Goal: Find specific page/section: Find specific page/section

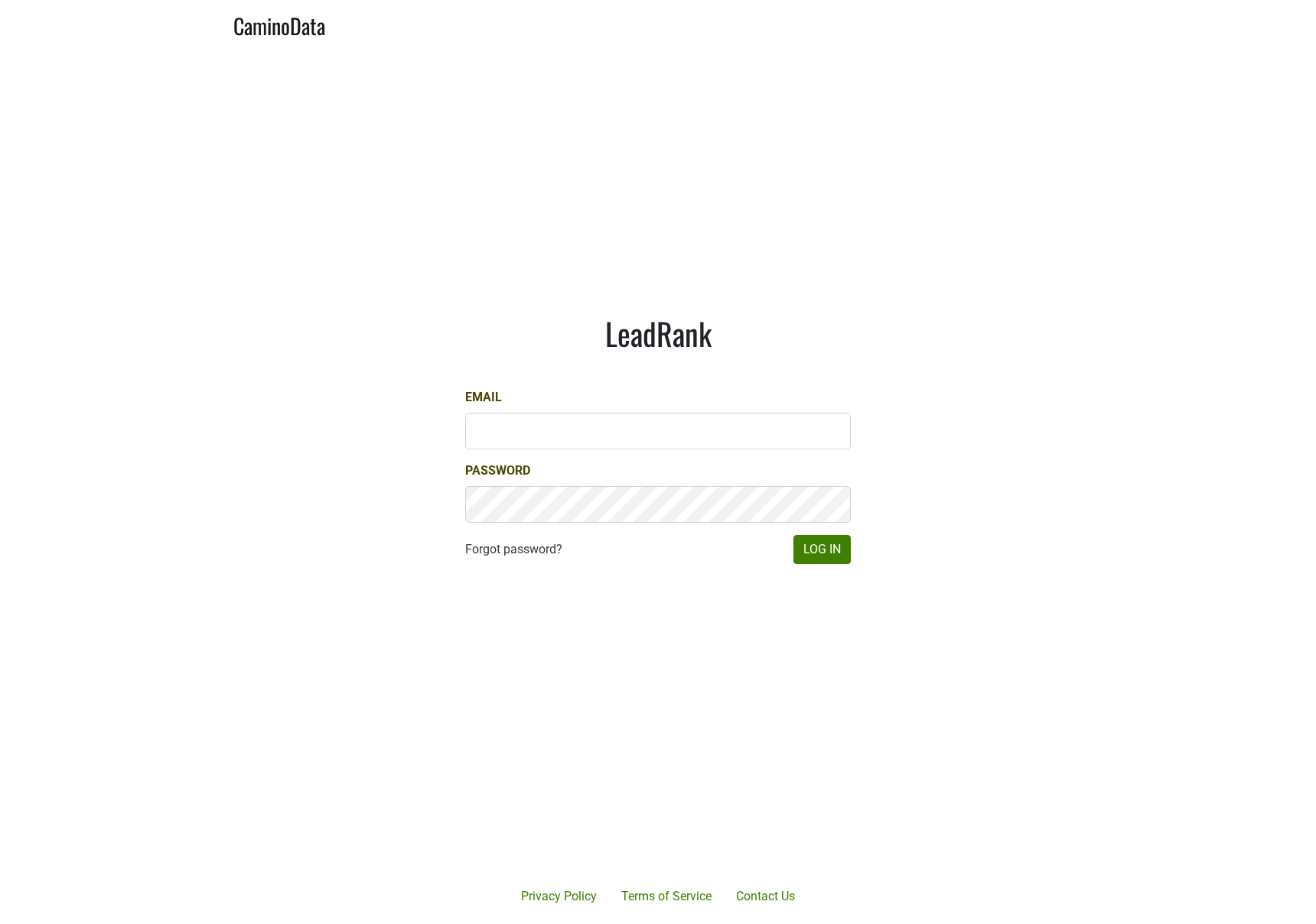
type input "[EMAIL_ADDRESS][DOMAIN_NAME]"
click at [798, 535] on button "Log In" at bounding box center [822, 549] width 57 height 29
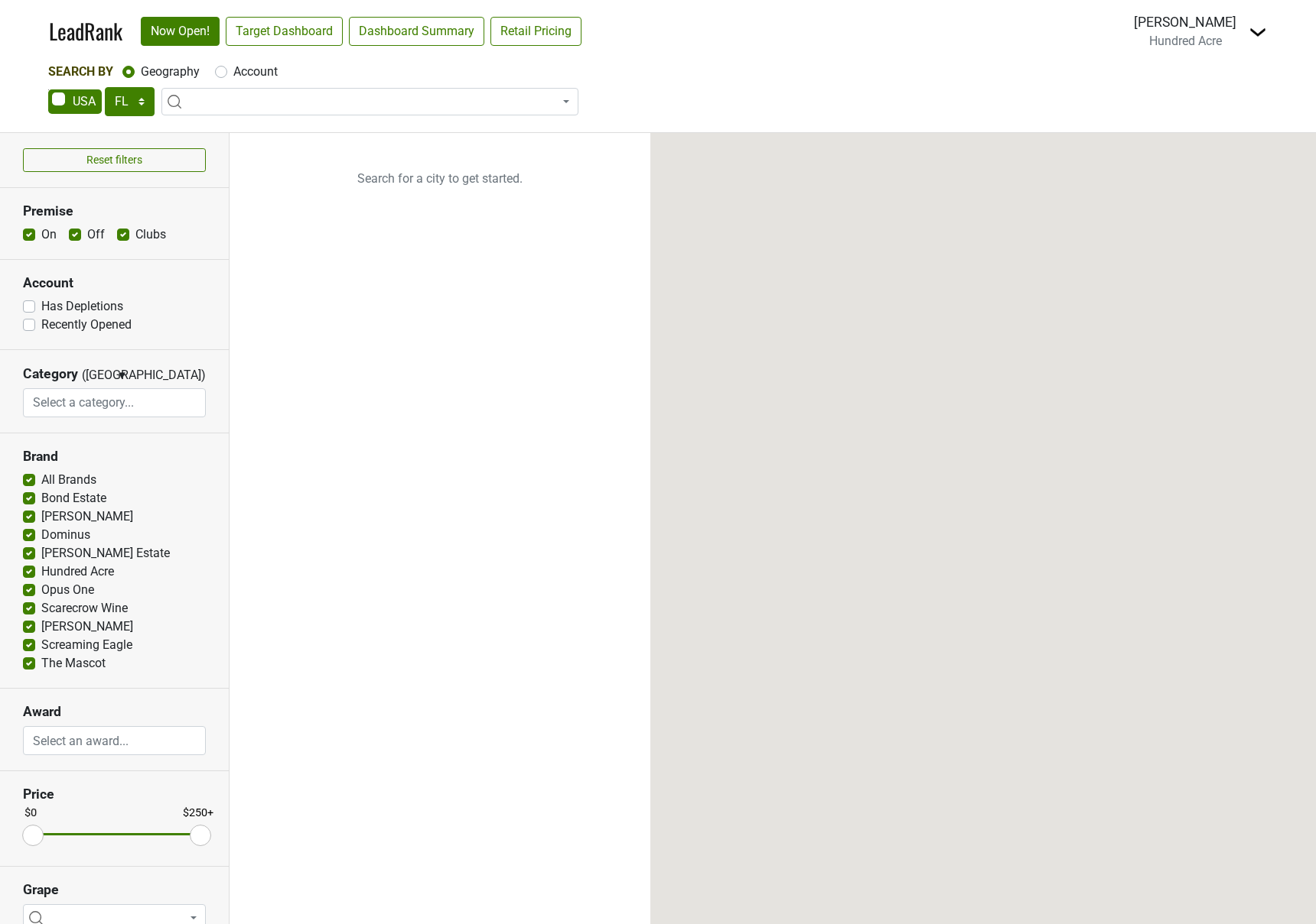
select select "FL"
select select
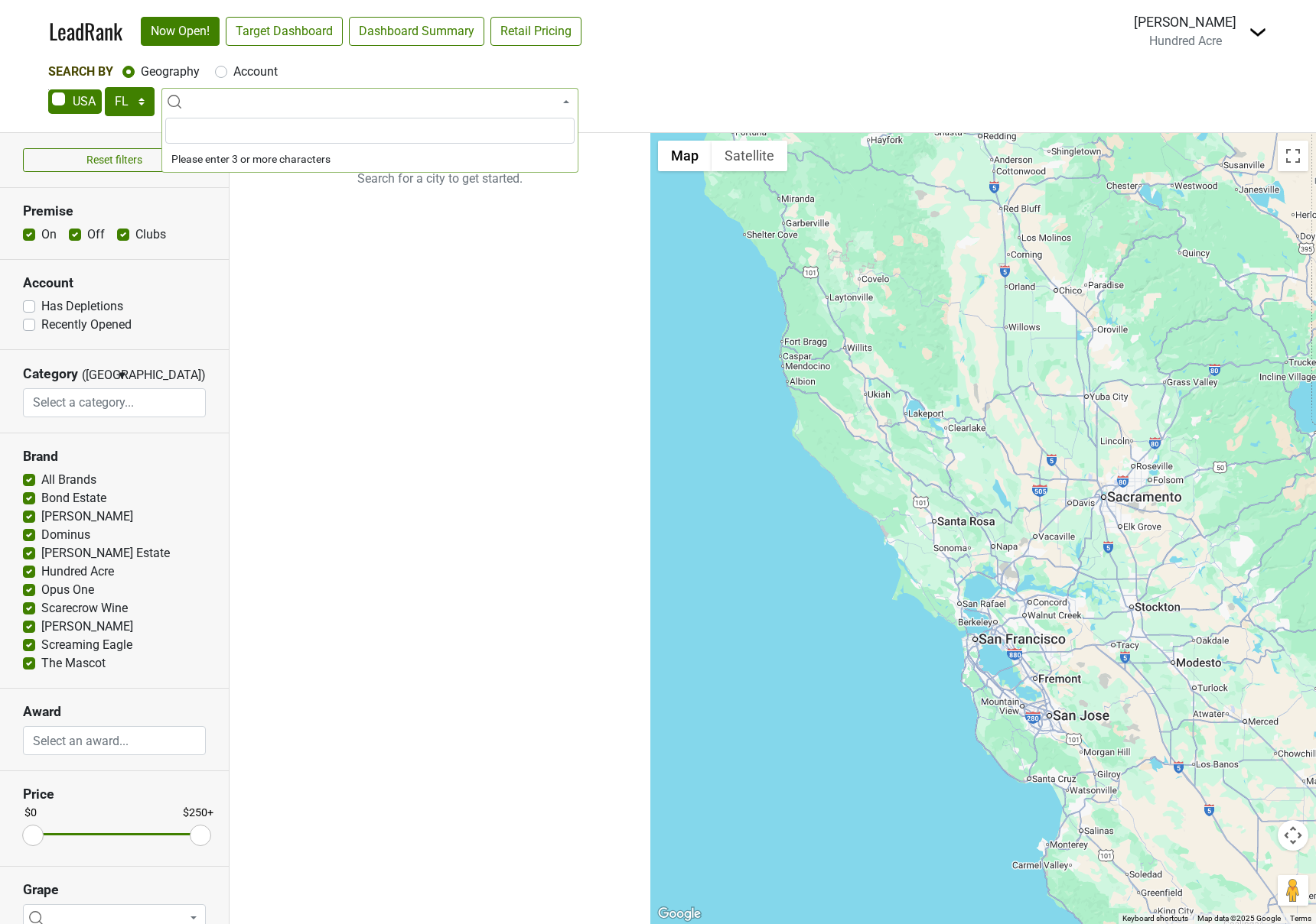
click at [240, 99] on span at bounding box center [369, 102] width 417 height 28
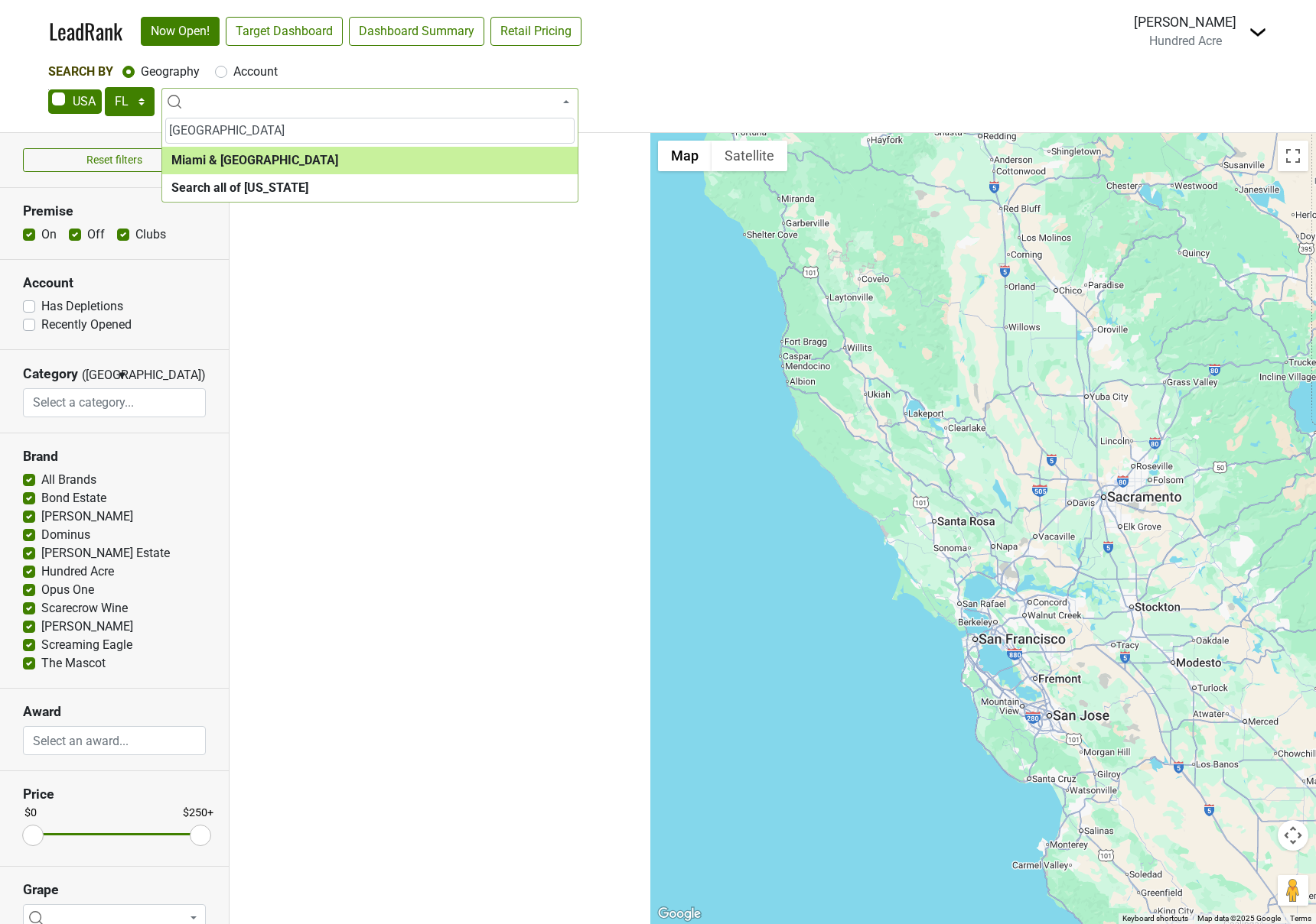
type input "[GEOGRAPHIC_DATA]"
select select "1195"
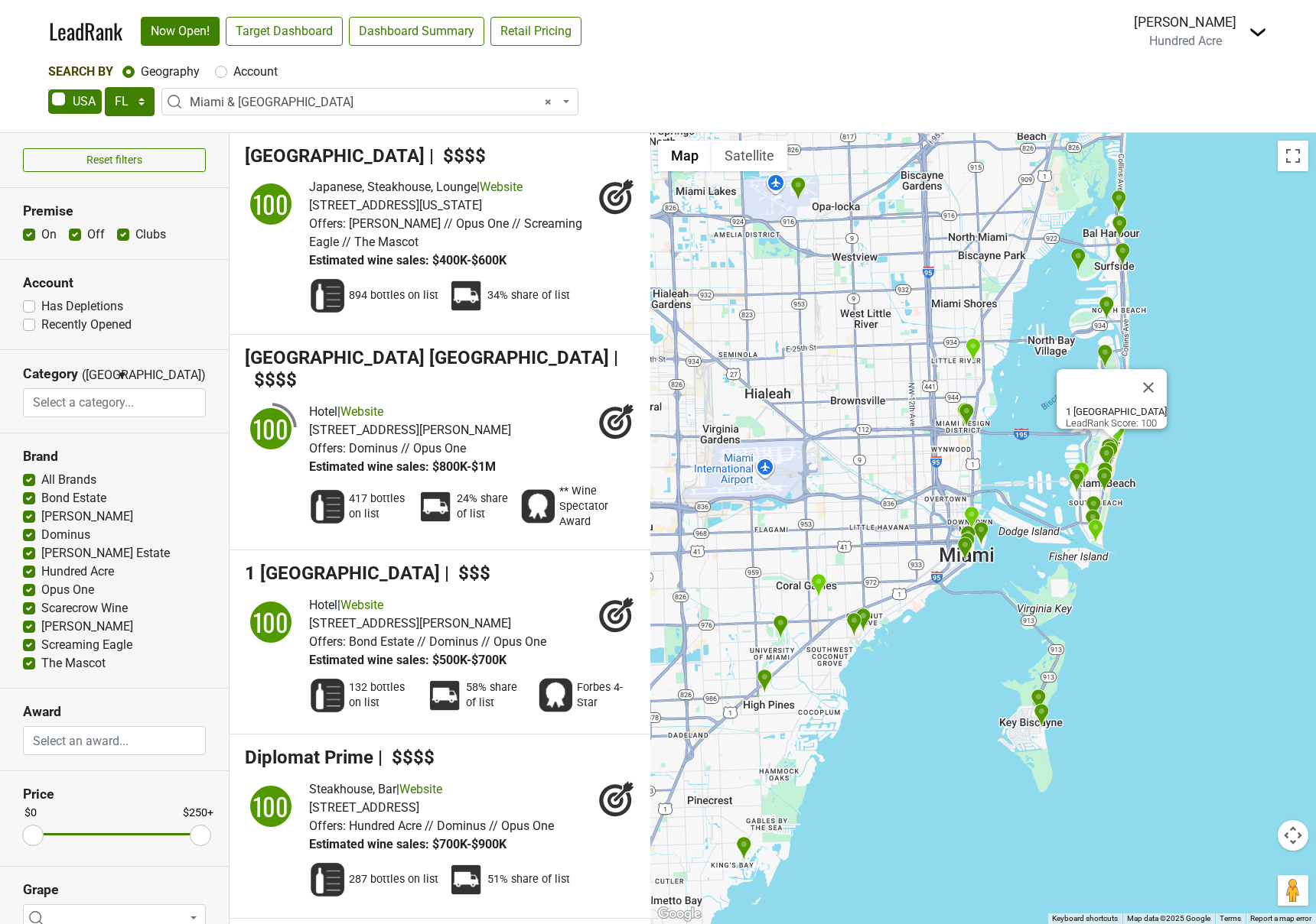
drag, startPoint x: 1021, startPoint y: 472, endPoint x: 930, endPoint y: 652, distance: 201.7
click at [930, 652] on div "1 [GEOGRAPHIC_DATA] LeadRank Score: 100" at bounding box center [983, 528] width 666 height 791
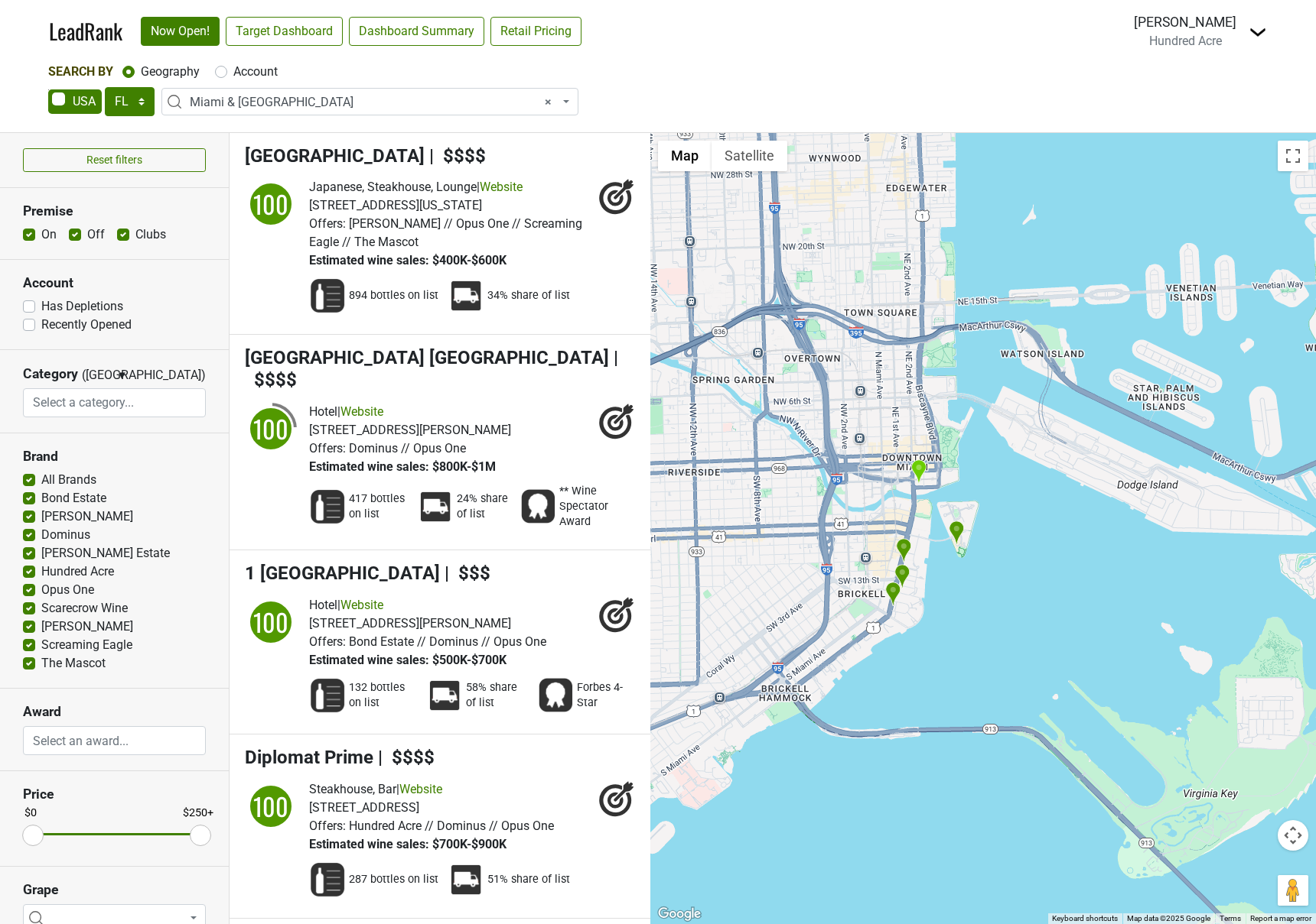
drag, startPoint x: 946, startPoint y: 524, endPoint x: 839, endPoint y: 617, distance: 141.8
click at [839, 617] on div "1 [GEOGRAPHIC_DATA] LeadRank Score: 100" at bounding box center [983, 528] width 666 height 791
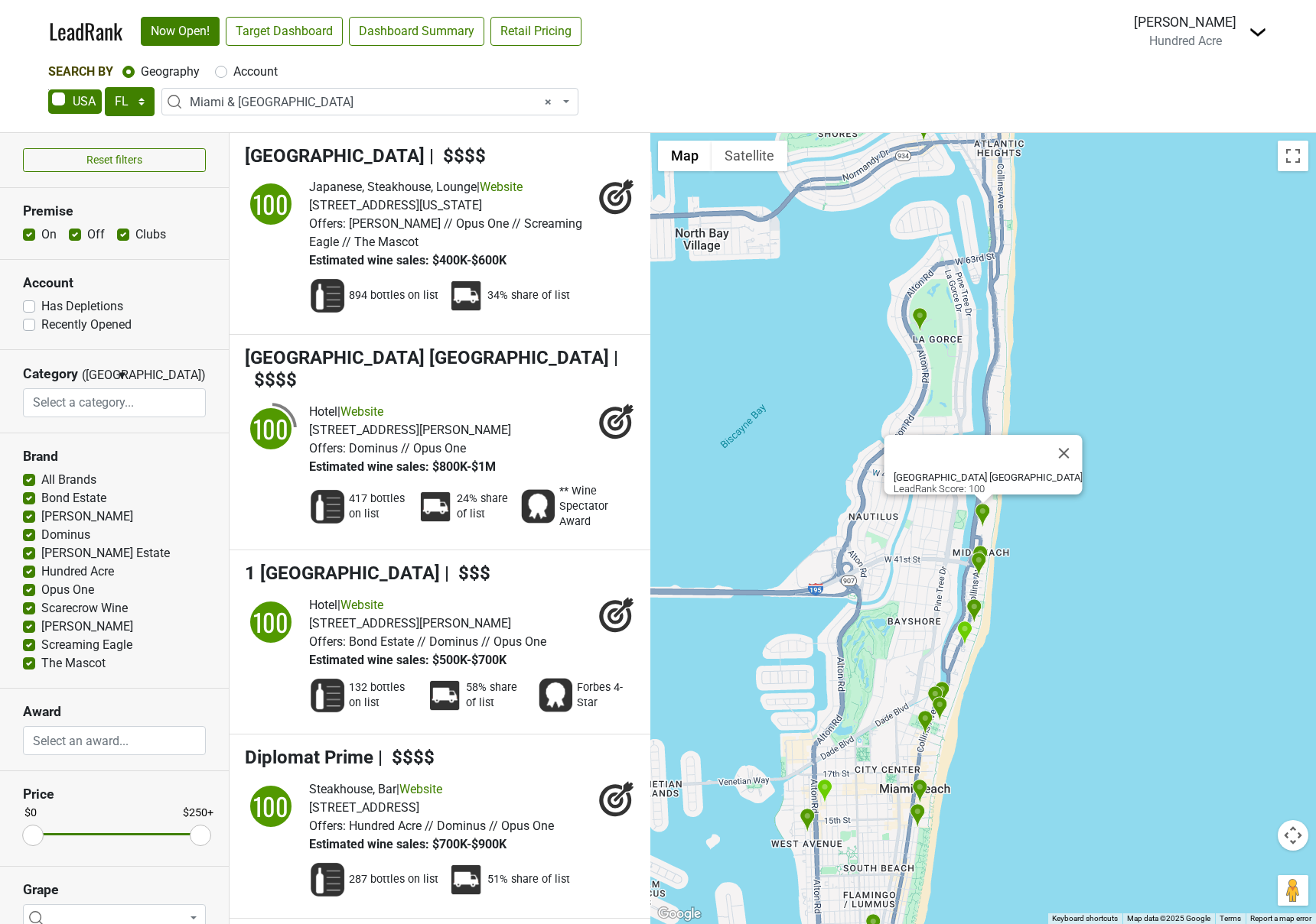
click at [709, 706] on div "Fontainebleau Miami Beach LeadRank Score: 100" at bounding box center [983, 528] width 666 height 791
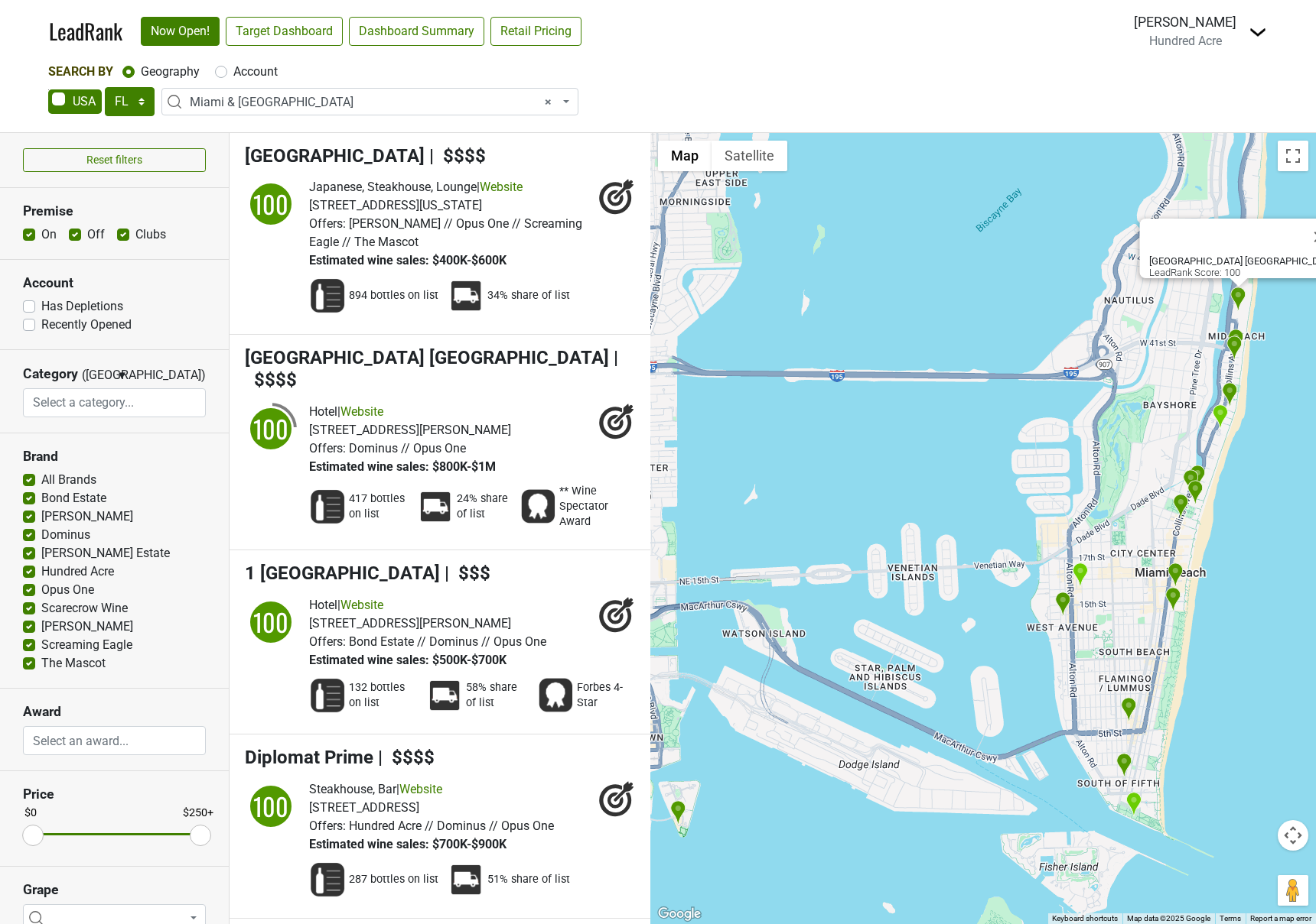
drag, startPoint x: 768, startPoint y: 663, endPoint x: 989, endPoint y: 474, distance: 290.8
click at [987, 474] on div "Fontainebleau Miami Beach LeadRank Score: 100" at bounding box center [983, 528] width 666 height 791
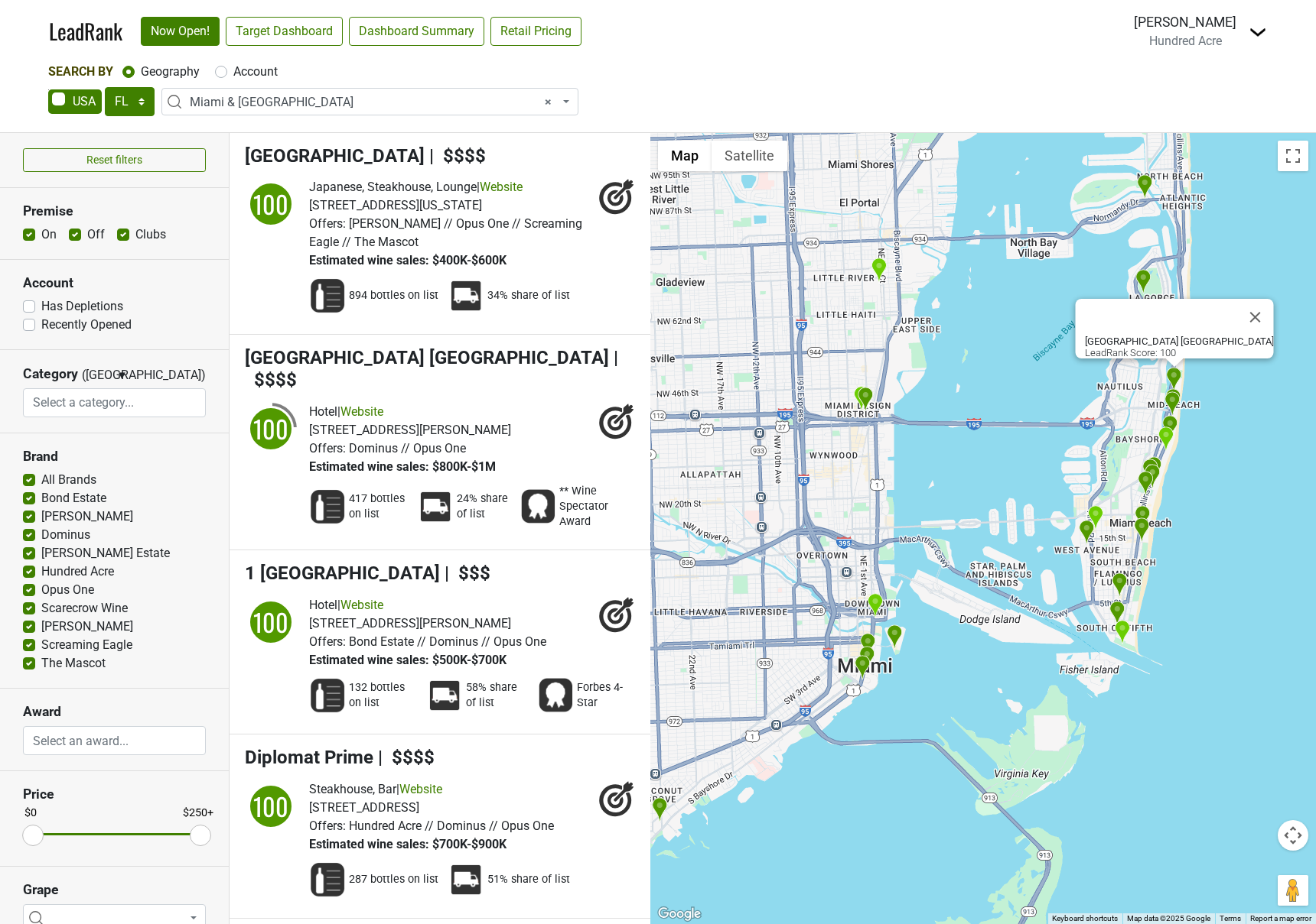
drag, startPoint x: 807, startPoint y: 651, endPoint x: 946, endPoint y: 568, distance: 161.9
click at [946, 568] on div "Fontainebleau Miami Beach LeadRank Score: 100" at bounding box center [983, 528] width 666 height 791
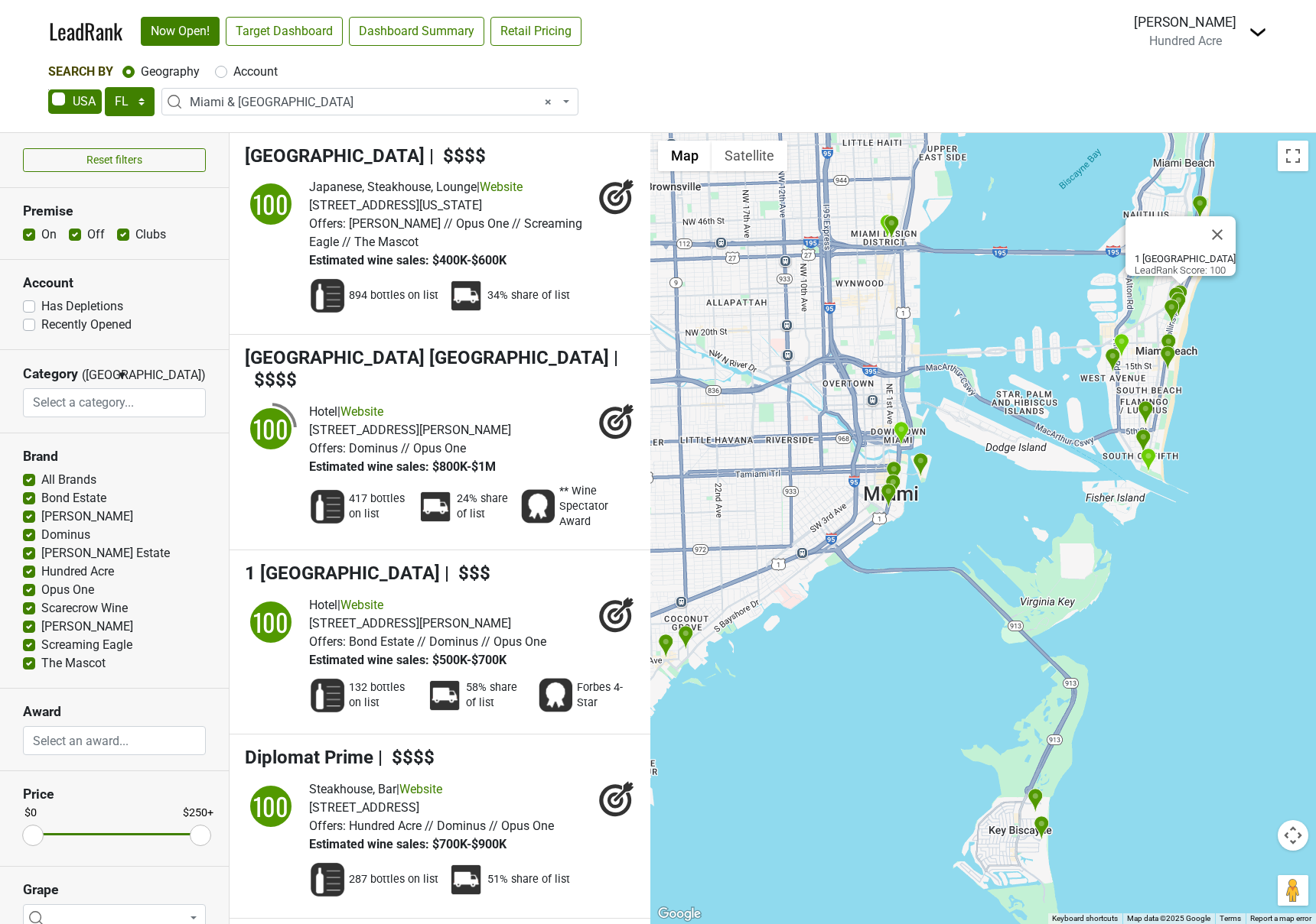
drag, startPoint x: 755, startPoint y: 769, endPoint x: 945, endPoint y: 552, distance: 288.4
click at [956, 549] on div "1 [GEOGRAPHIC_DATA] LeadRank Score: 100" at bounding box center [983, 528] width 666 height 791
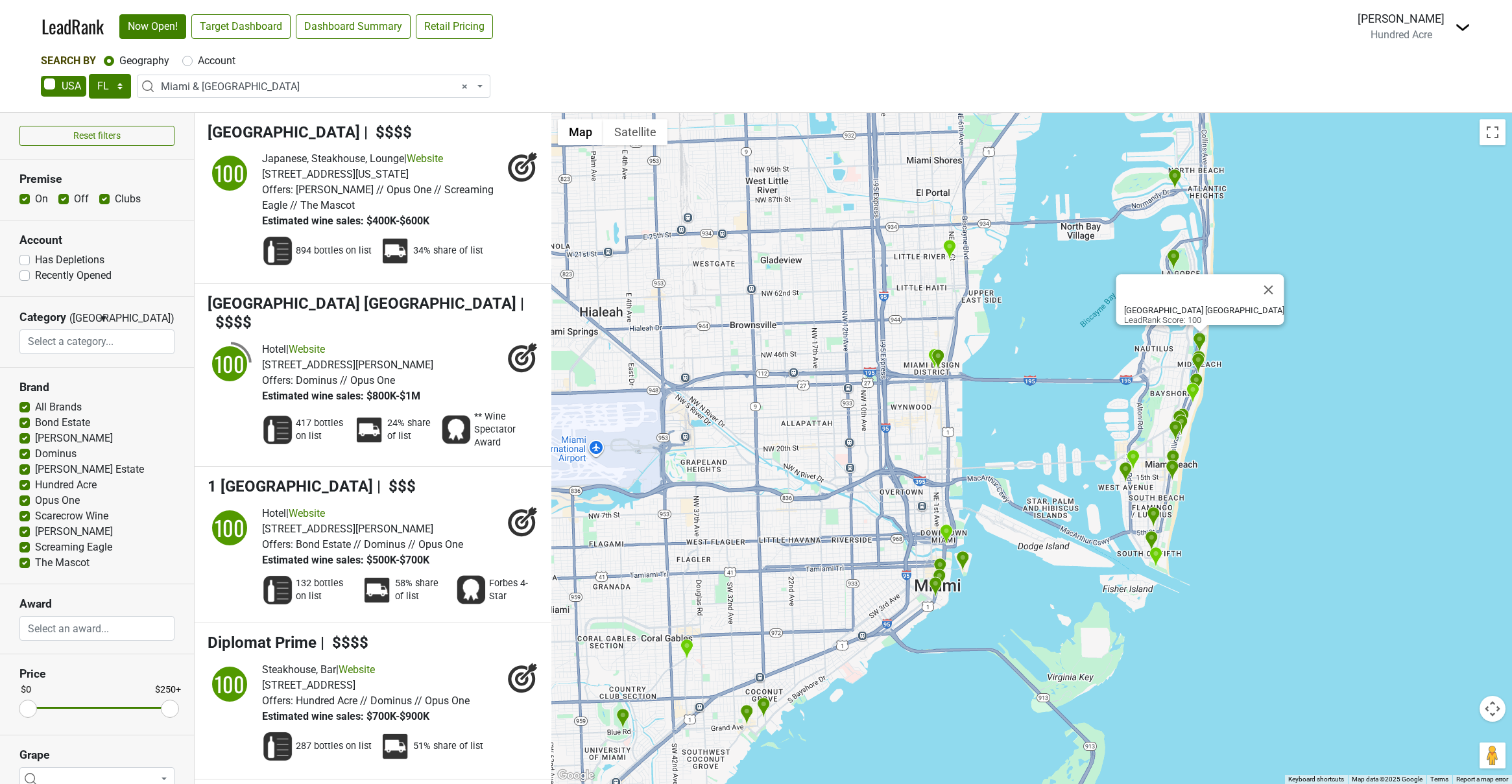
drag, startPoint x: 652, startPoint y: 541, endPoint x: 817, endPoint y: 448, distance: 189.4
click at [817, 448] on div "Fontainebleau Miami Beach LeadRank Score: 100" at bounding box center [1032, 448] width 961 height 671
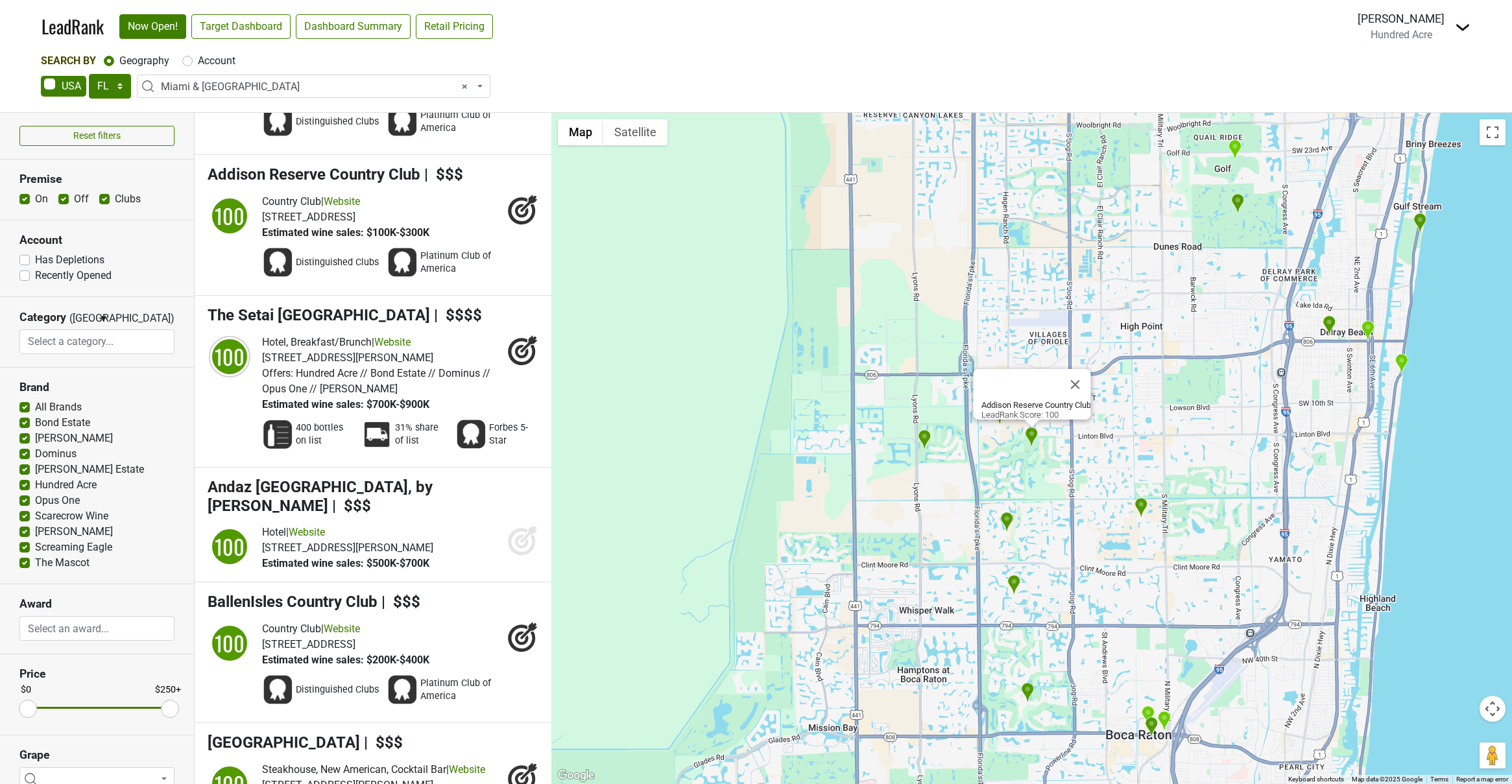
scroll to position [1131, 0]
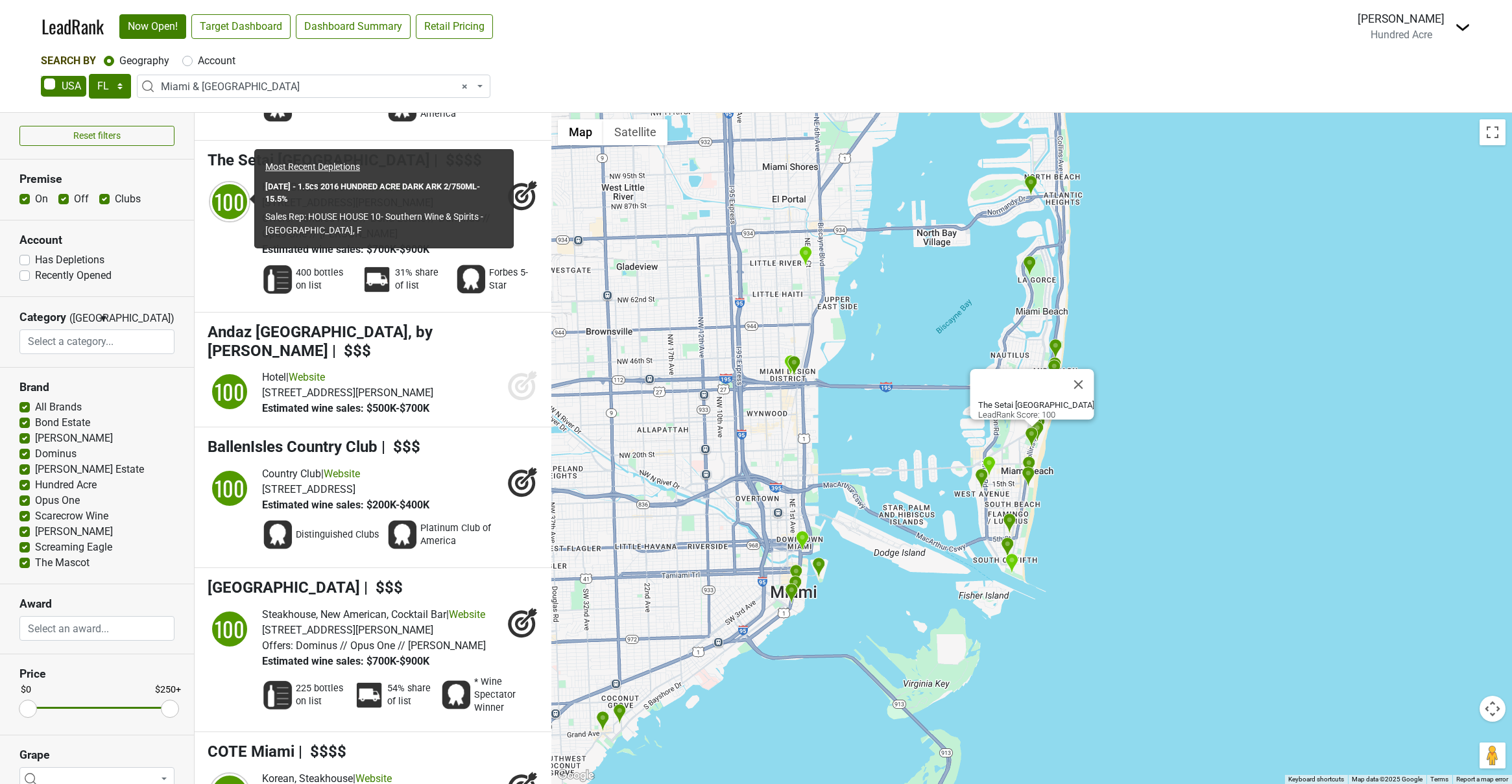
click at [74, 201] on label "Off" at bounding box center [82, 199] width 15 height 16
click at [67, 201] on input "Off" at bounding box center [64, 198] width 11 height 13
checkbox input "false"
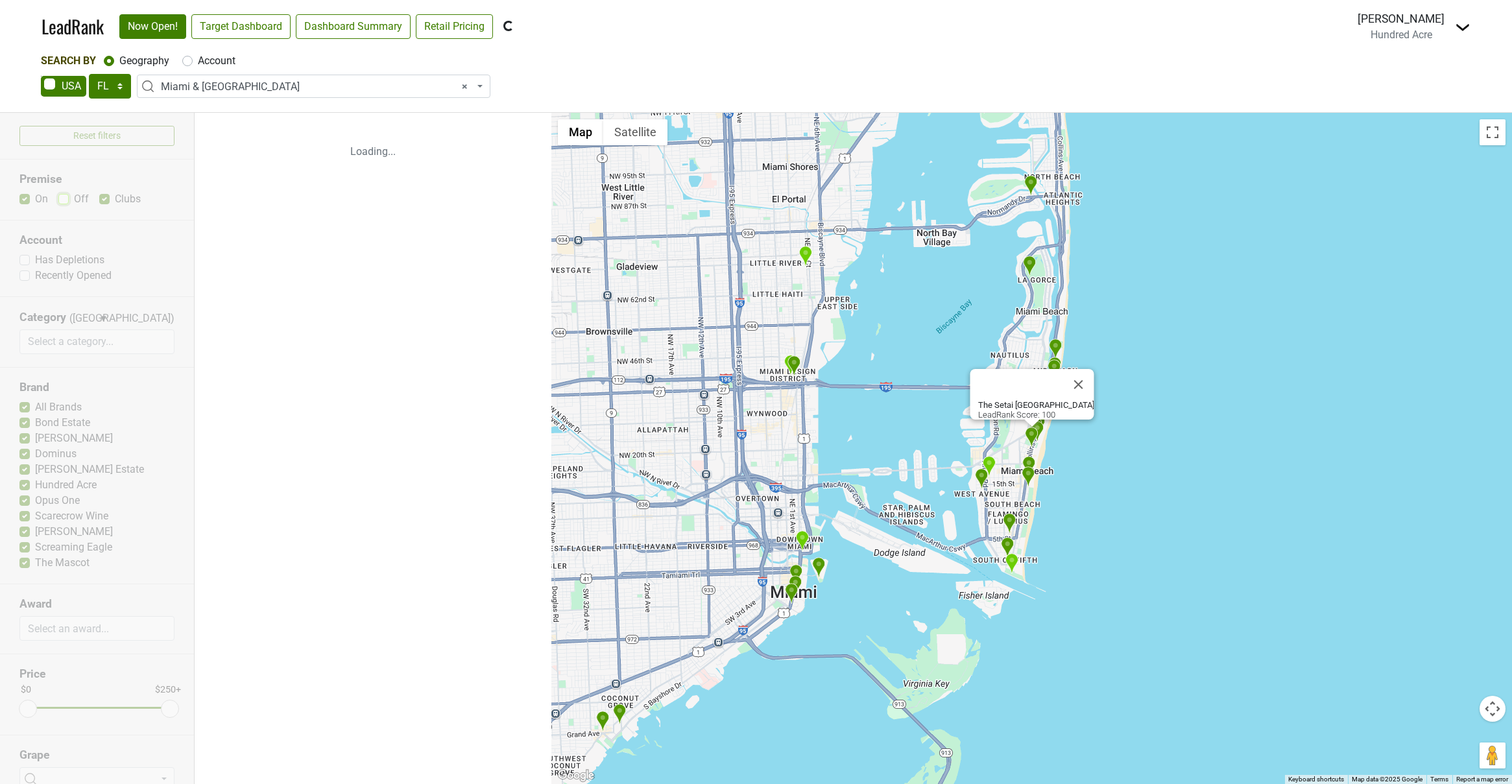
scroll to position [0, 0]
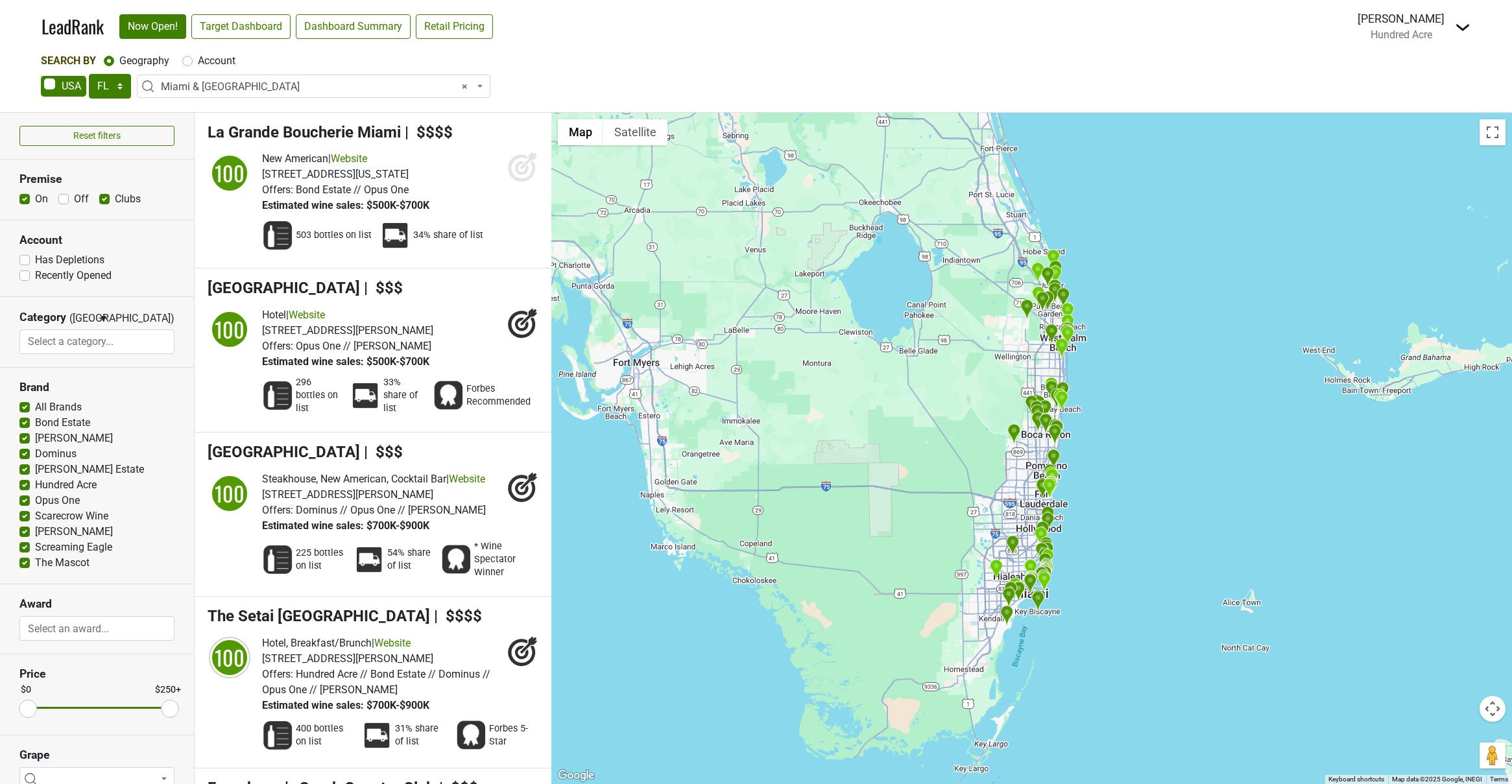
click at [115, 201] on label "Clubs" at bounding box center [128, 199] width 26 height 16
click at [105, 201] on input "Clubs" at bounding box center [104, 198] width 11 height 13
checkbox input "false"
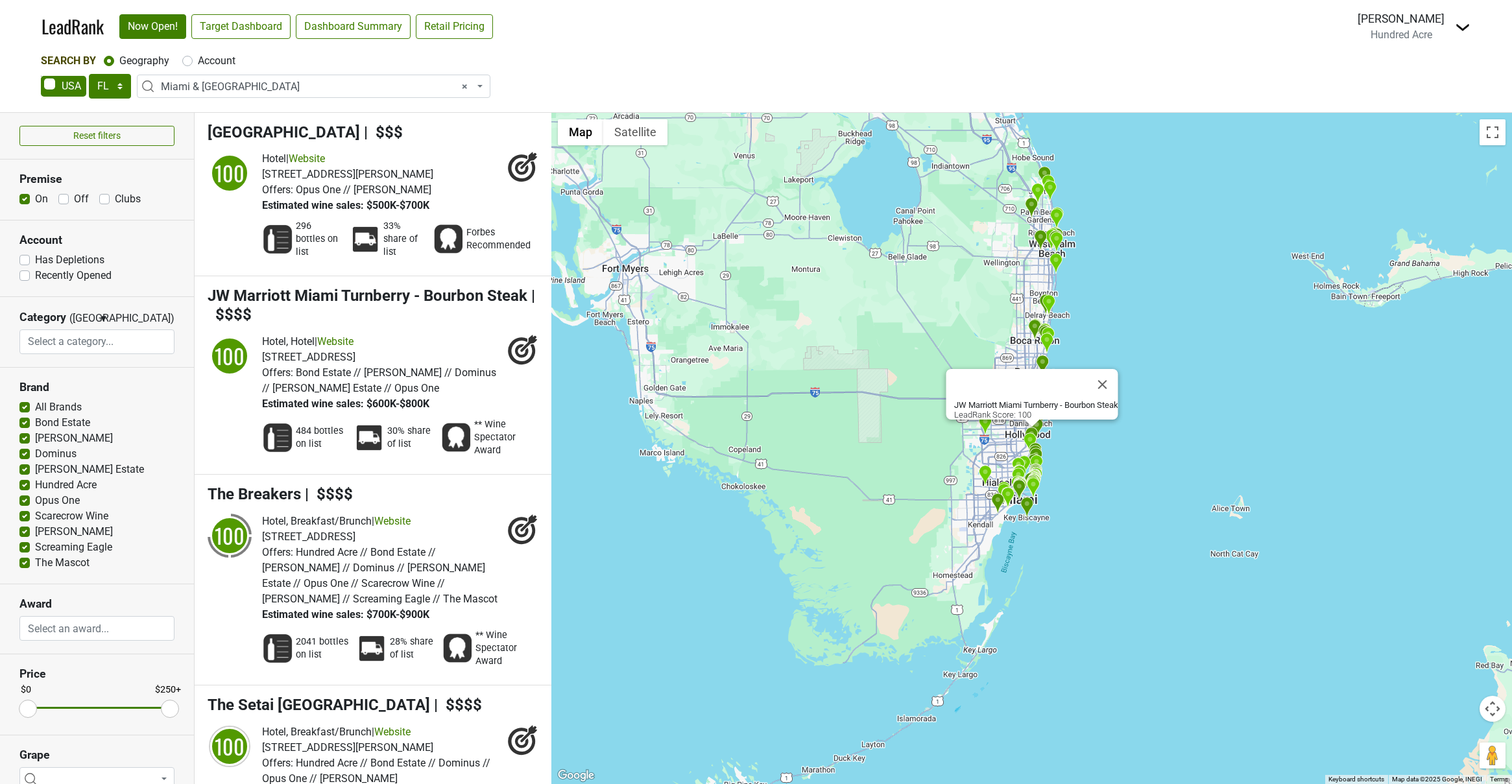
click at [103, 348] on input "search" at bounding box center [97, 341] width 154 height 25
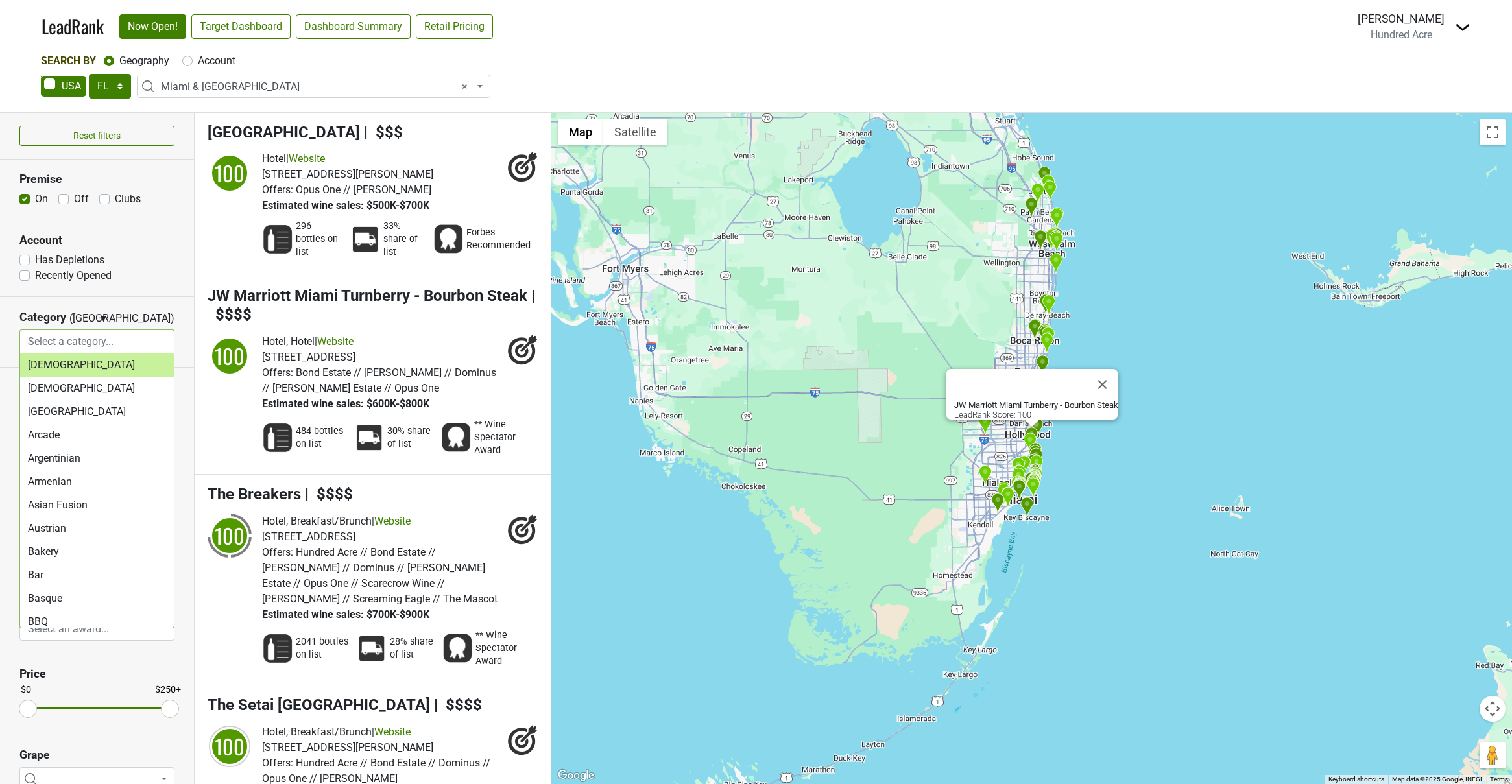
click at [103, 344] on input "search" at bounding box center [97, 341] width 154 height 25
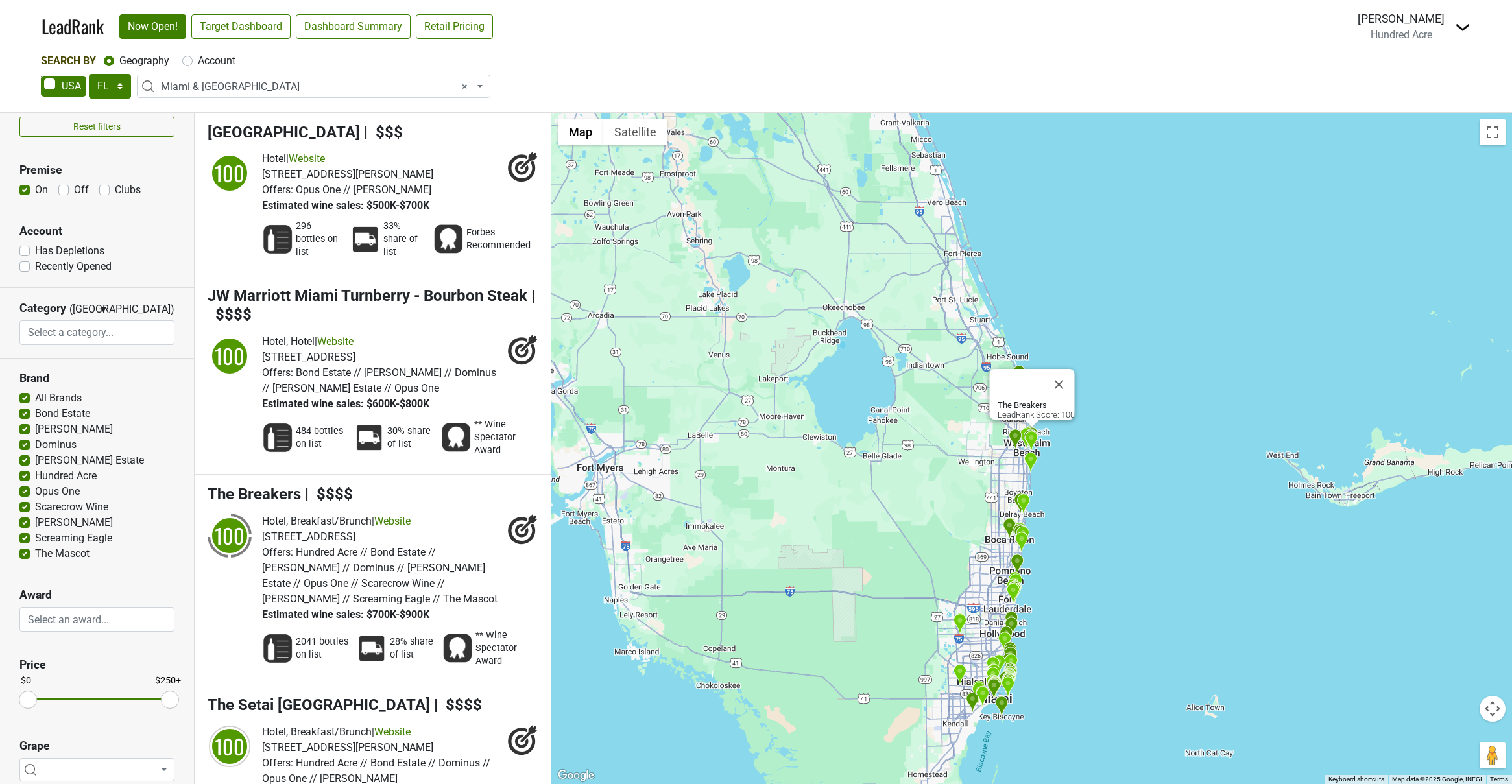
scroll to position [20, 0]
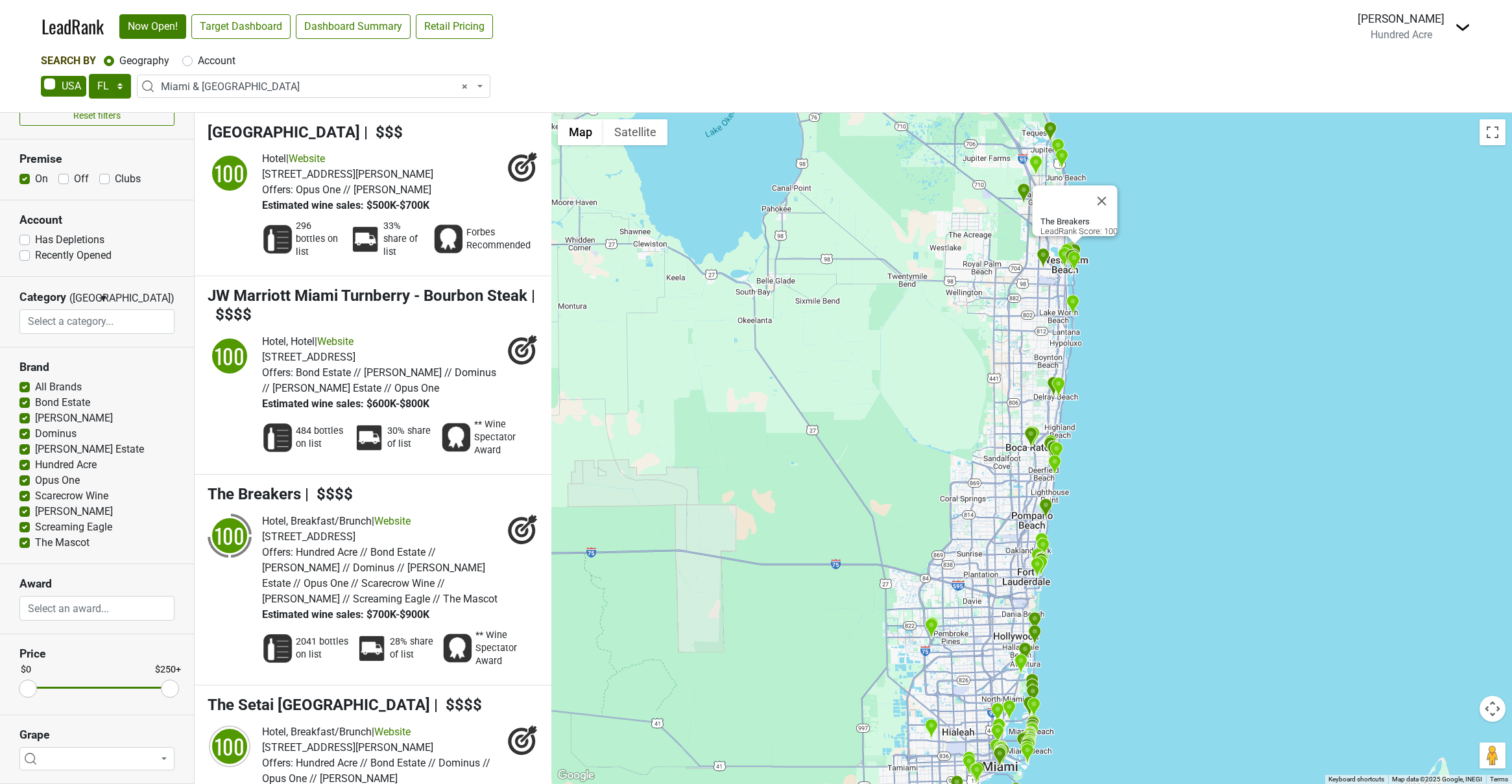
click at [932, 630] on div "The Breakers LeadRank Score: 100" at bounding box center [1032, 448] width 961 height 671
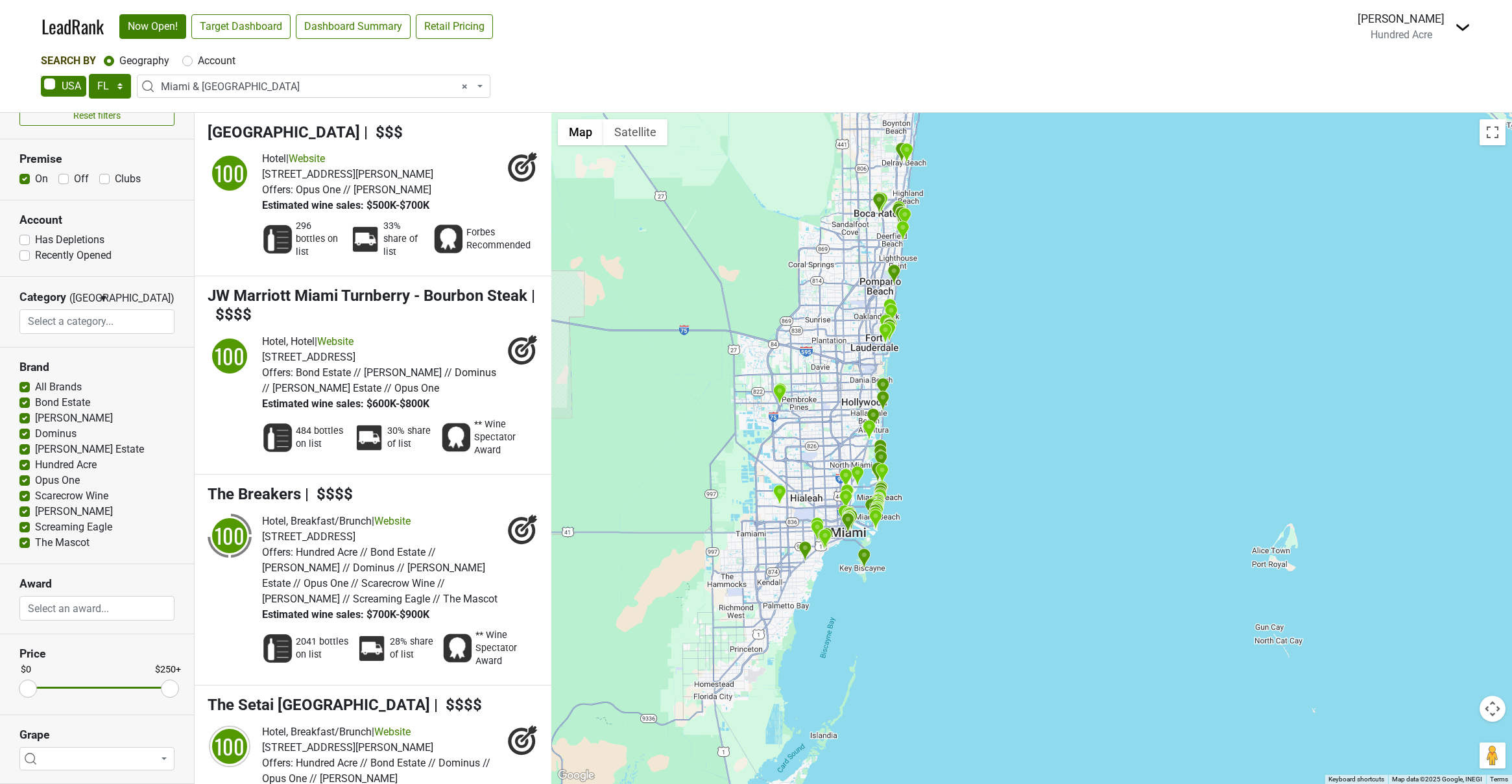
drag, startPoint x: 894, startPoint y: 580, endPoint x: 789, endPoint y: 394, distance: 213.6
click at [786, 394] on div "The Breakers LeadRank Score: 100" at bounding box center [1032, 448] width 961 height 671
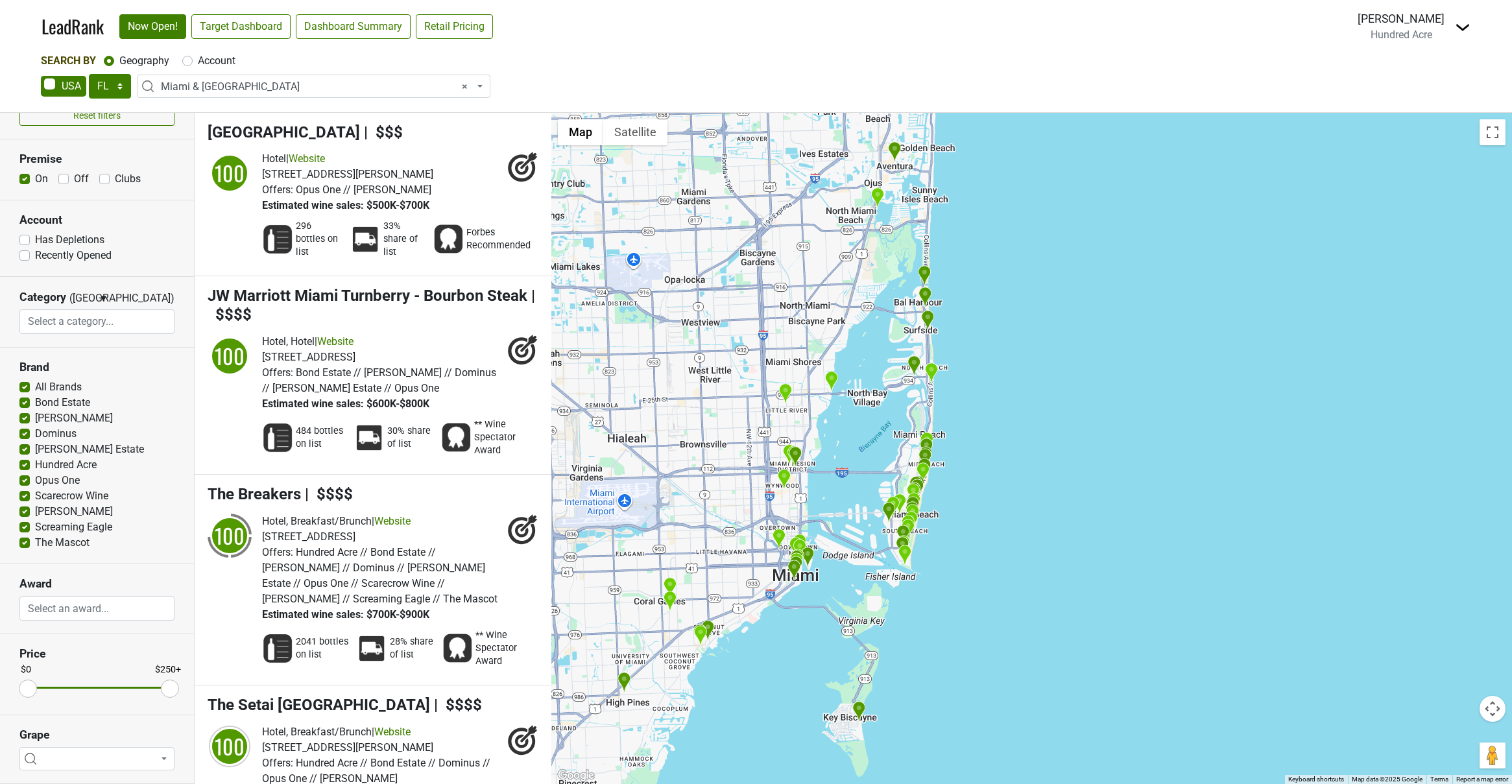
drag, startPoint x: 864, startPoint y: 512, endPoint x: 637, endPoint y: 463, distance: 232.2
click at [627, 456] on div "The Breakers LeadRank Score: 100" at bounding box center [1032, 448] width 961 height 671
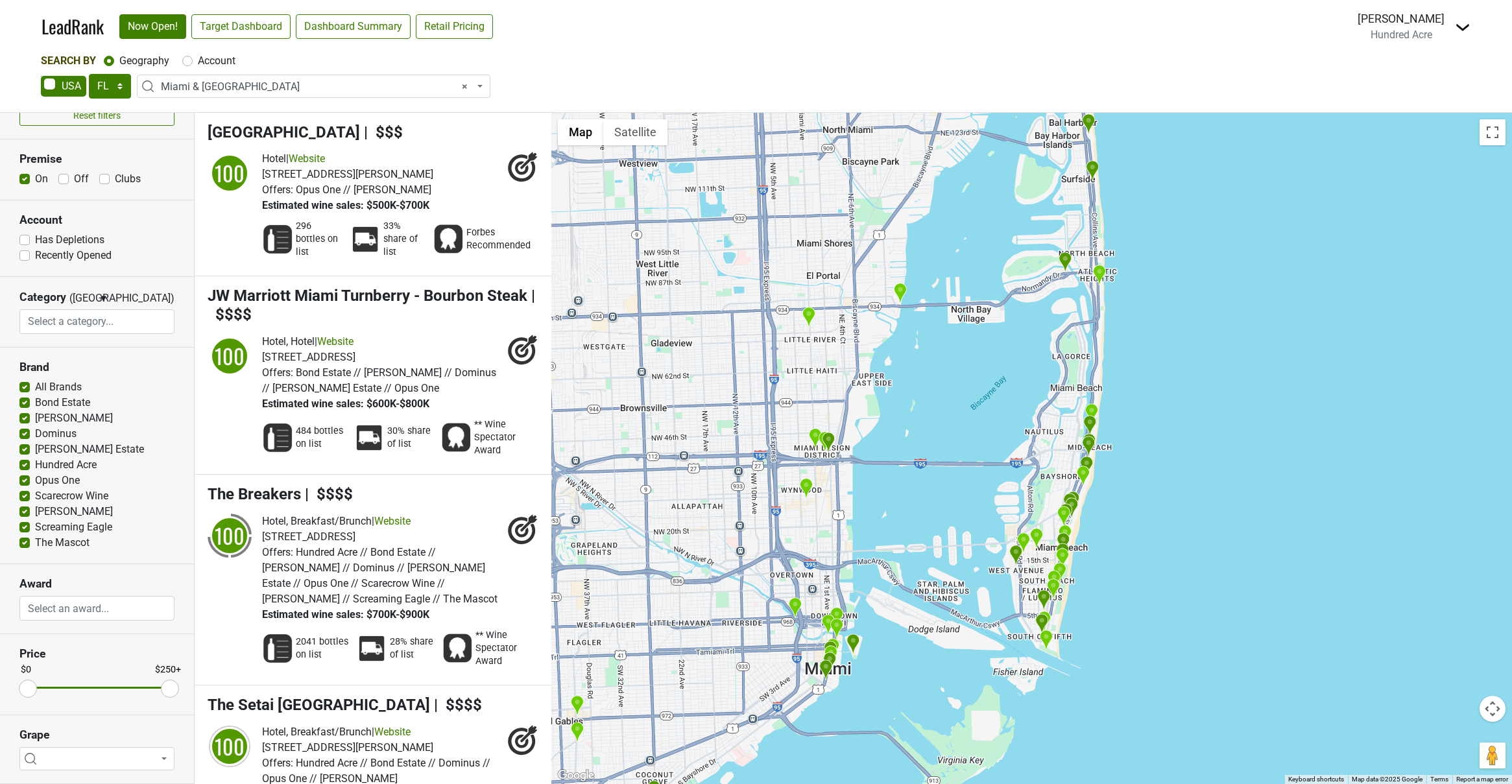
drag, startPoint x: 853, startPoint y: 459, endPoint x: 753, endPoint y: 455, distance: 100.1
click at [753, 455] on div "The Breakers LeadRank Score: 100" at bounding box center [1032, 448] width 961 height 671
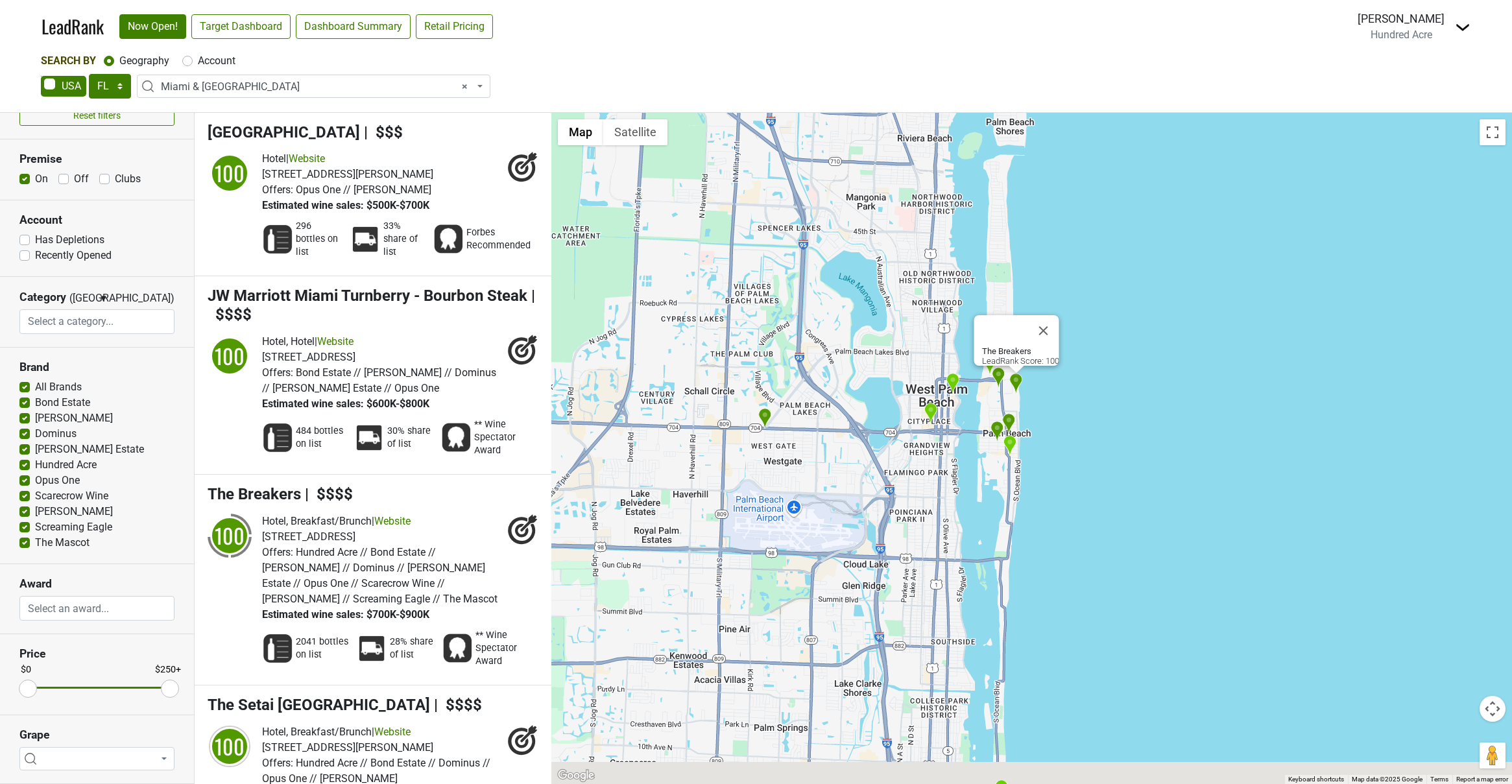
drag, startPoint x: 886, startPoint y: 662, endPoint x: 792, endPoint y: 145, distance: 525.5
click at [810, 234] on div "The Breakers LeadRank Score: 100" at bounding box center [1032, 448] width 961 height 671
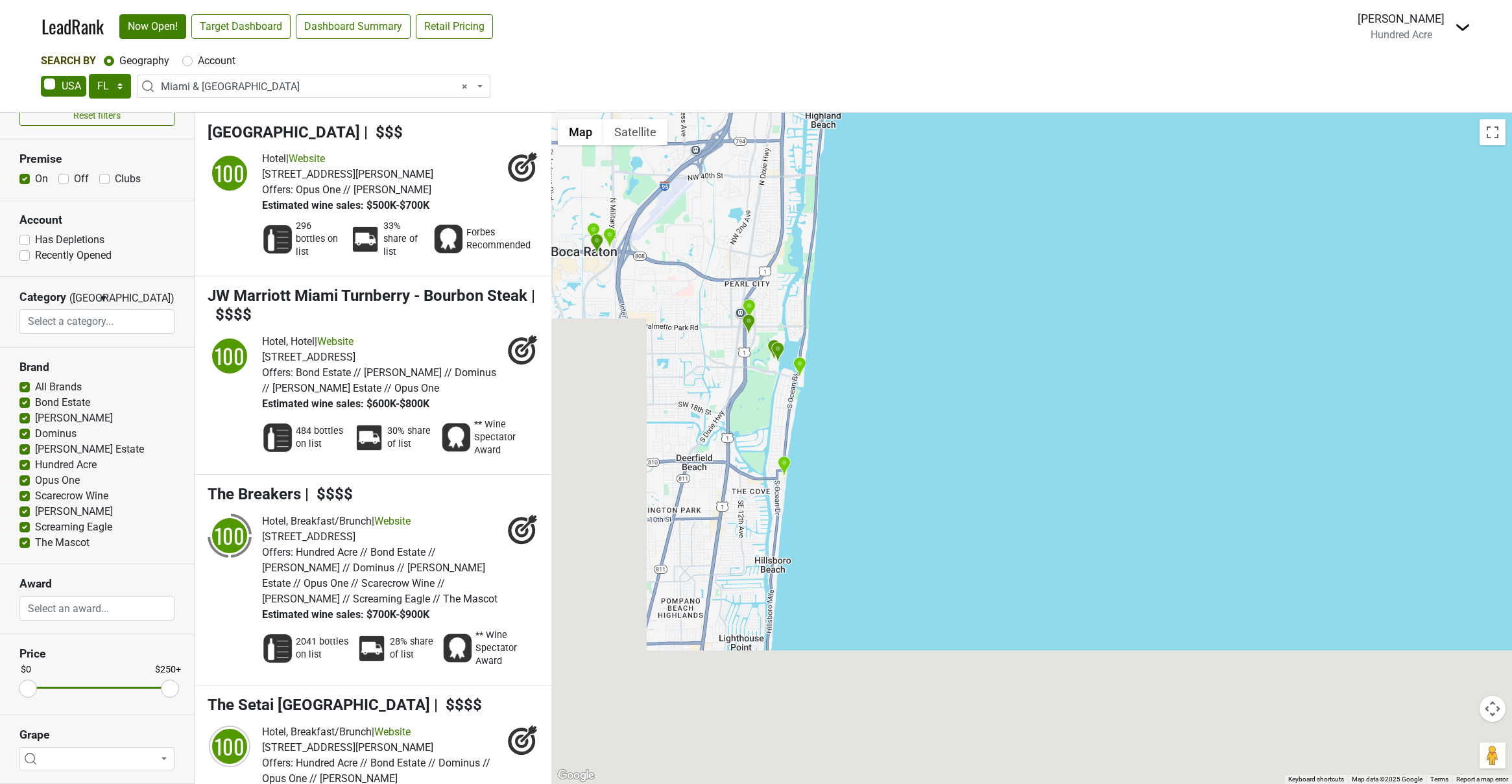
drag, startPoint x: 810, startPoint y: 367, endPoint x: 938, endPoint y: 143, distance: 258.0
click at [938, 146] on div "The Breakers LeadRank Score: 100" at bounding box center [1032, 448] width 961 height 671
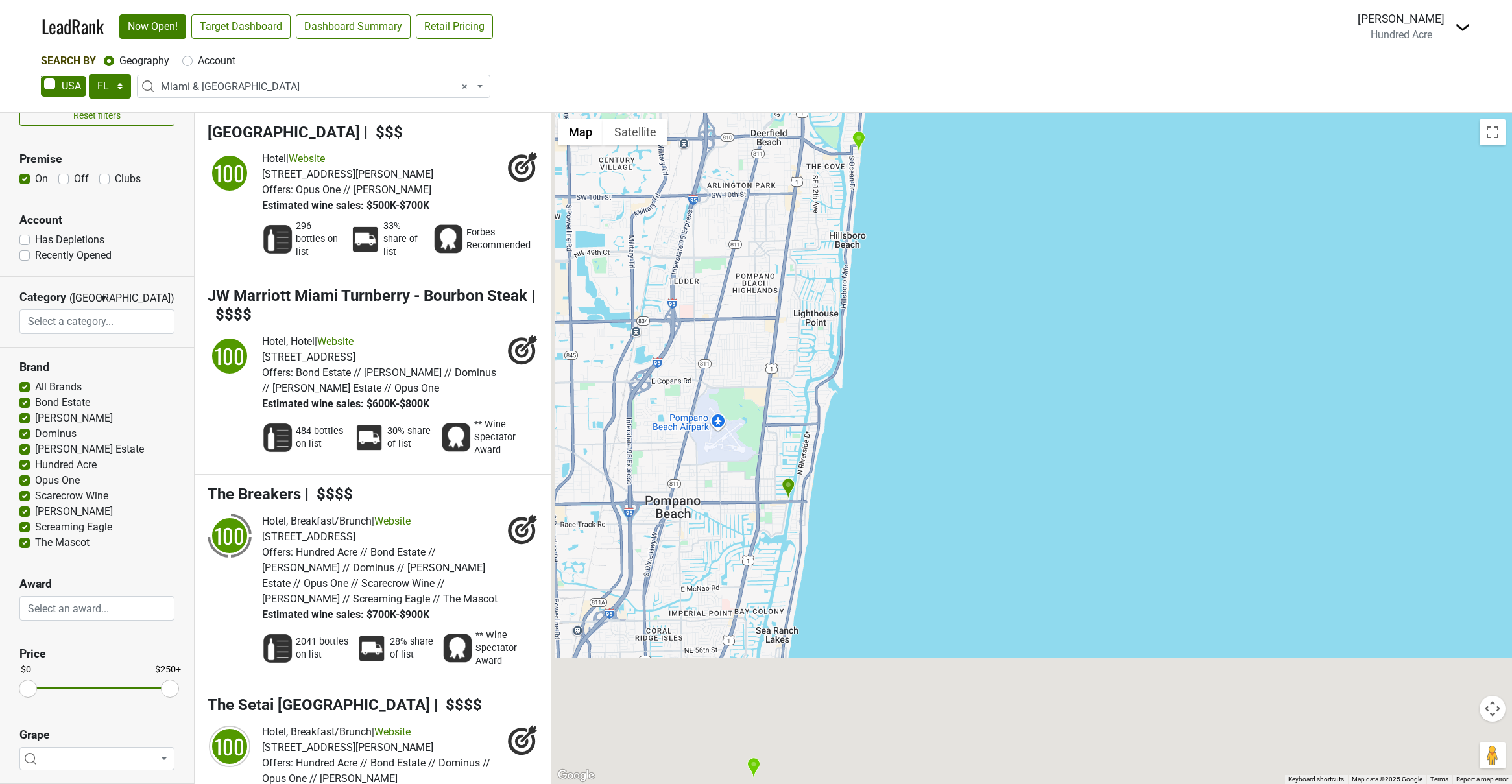
drag, startPoint x: 786, startPoint y: 506, endPoint x: 887, endPoint y: 193, distance: 328.9
click at [883, 210] on div "The Breakers LeadRank Score: 100" at bounding box center [1032, 448] width 961 height 671
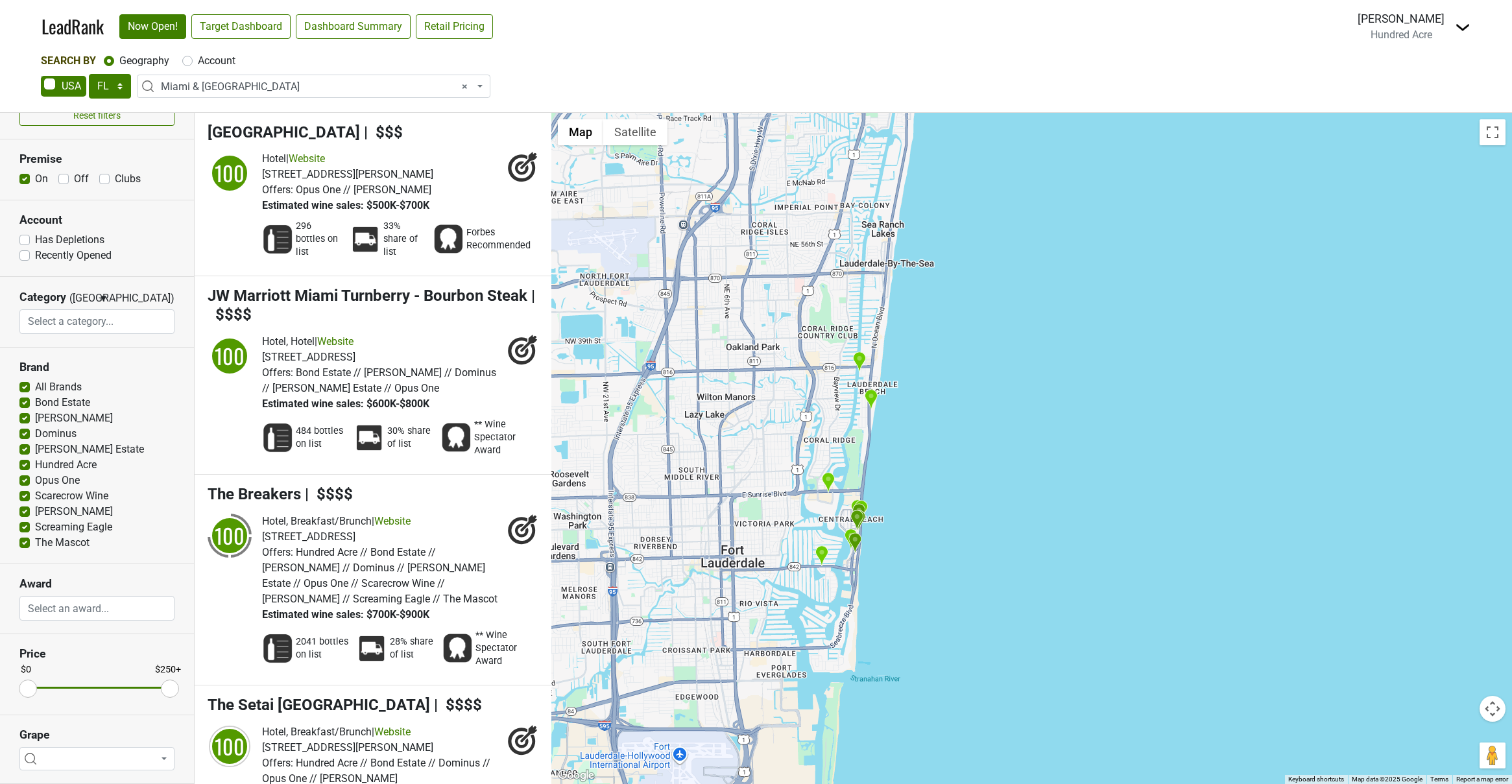
drag, startPoint x: 754, startPoint y: 487, endPoint x: 737, endPoint y: 129, distance: 358.4
click at [733, 133] on div "The Breakers LeadRank Score: 100" at bounding box center [1032, 448] width 961 height 671
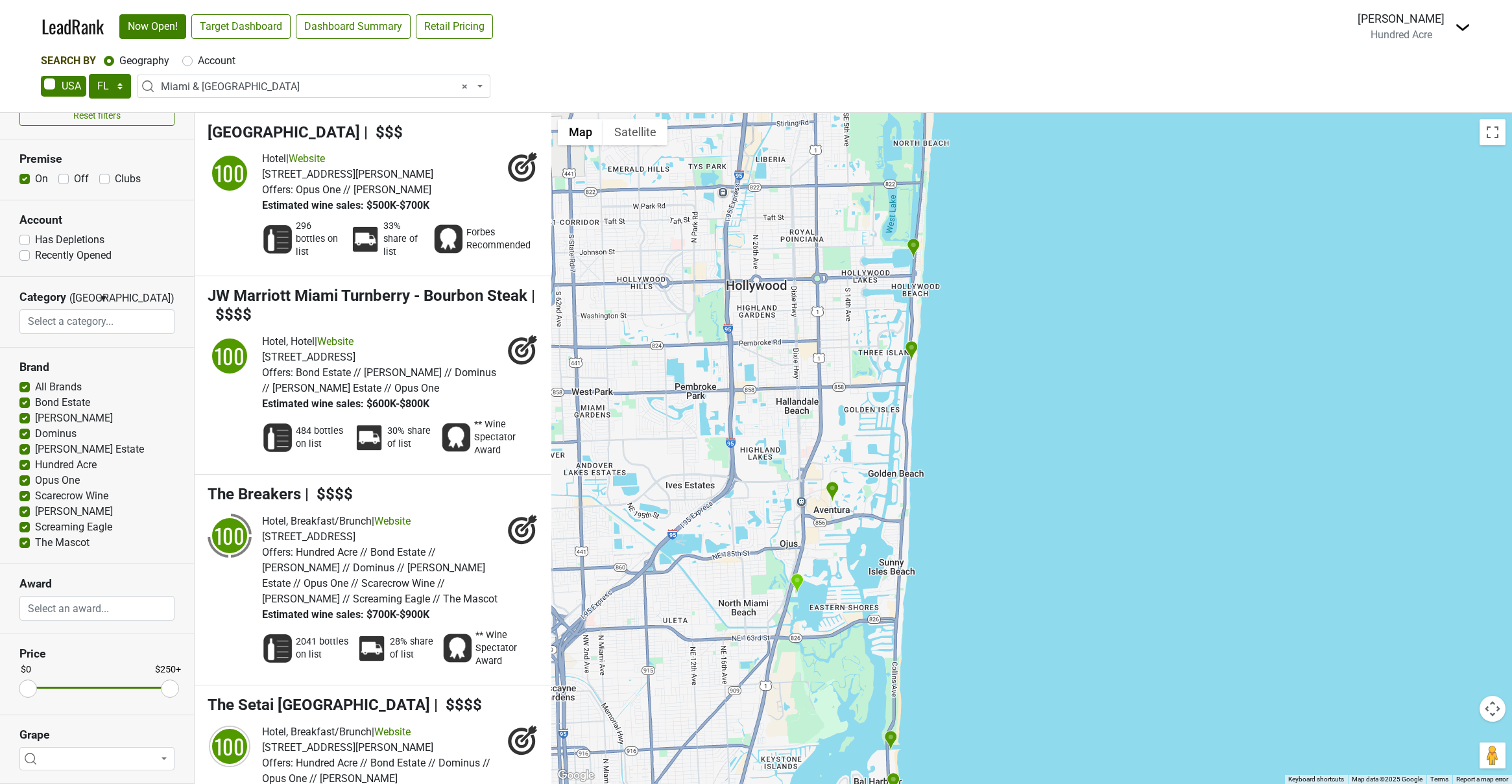
drag, startPoint x: 734, startPoint y: 426, endPoint x: 874, endPoint y: 264, distance: 214.1
click at [861, 262] on div "The Breakers LeadRank Score: 100" at bounding box center [1032, 448] width 961 height 671
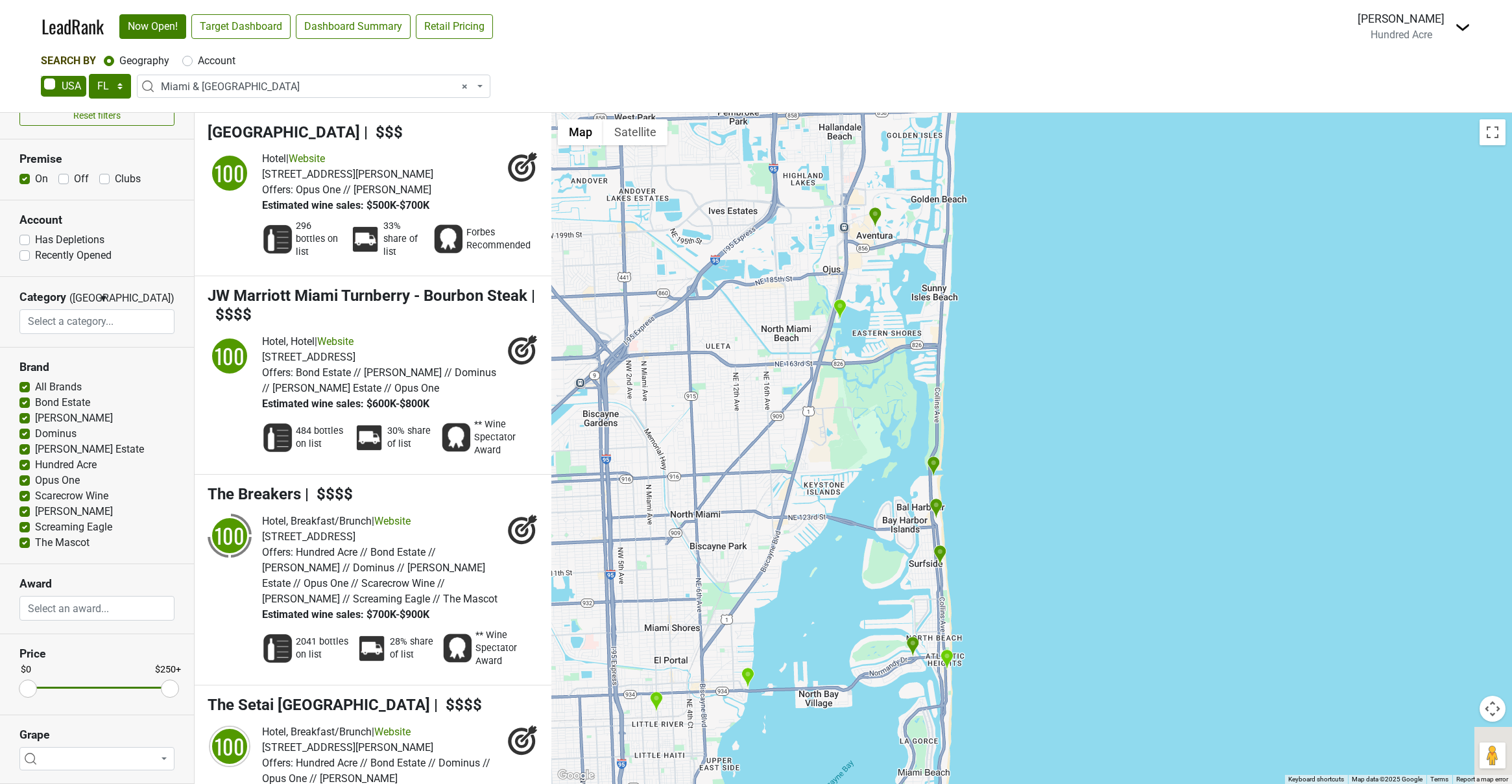
drag, startPoint x: 807, startPoint y: 671, endPoint x: 865, endPoint y: 337, distance: 339.0
click at [865, 337] on div "The Breakers LeadRank Score: 100" at bounding box center [1032, 448] width 961 height 671
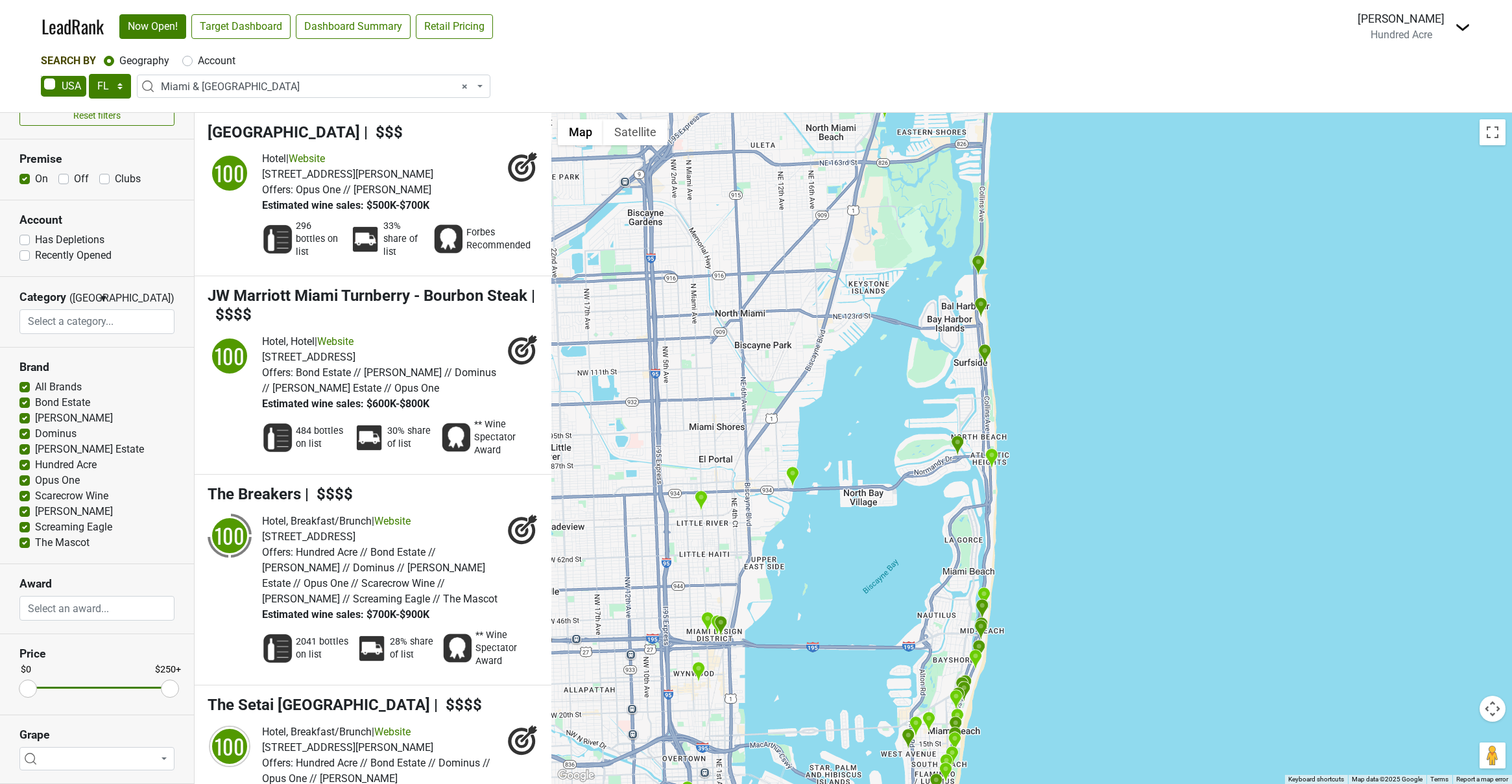
drag, startPoint x: 848, startPoint y: 589, endPoint x: 869, endPoint y: 485, distance: 106.1
click at [867, 489] on div "The Breakers LeadRank Score: 100" at bounding box center [1032, 448] width 961 height 671
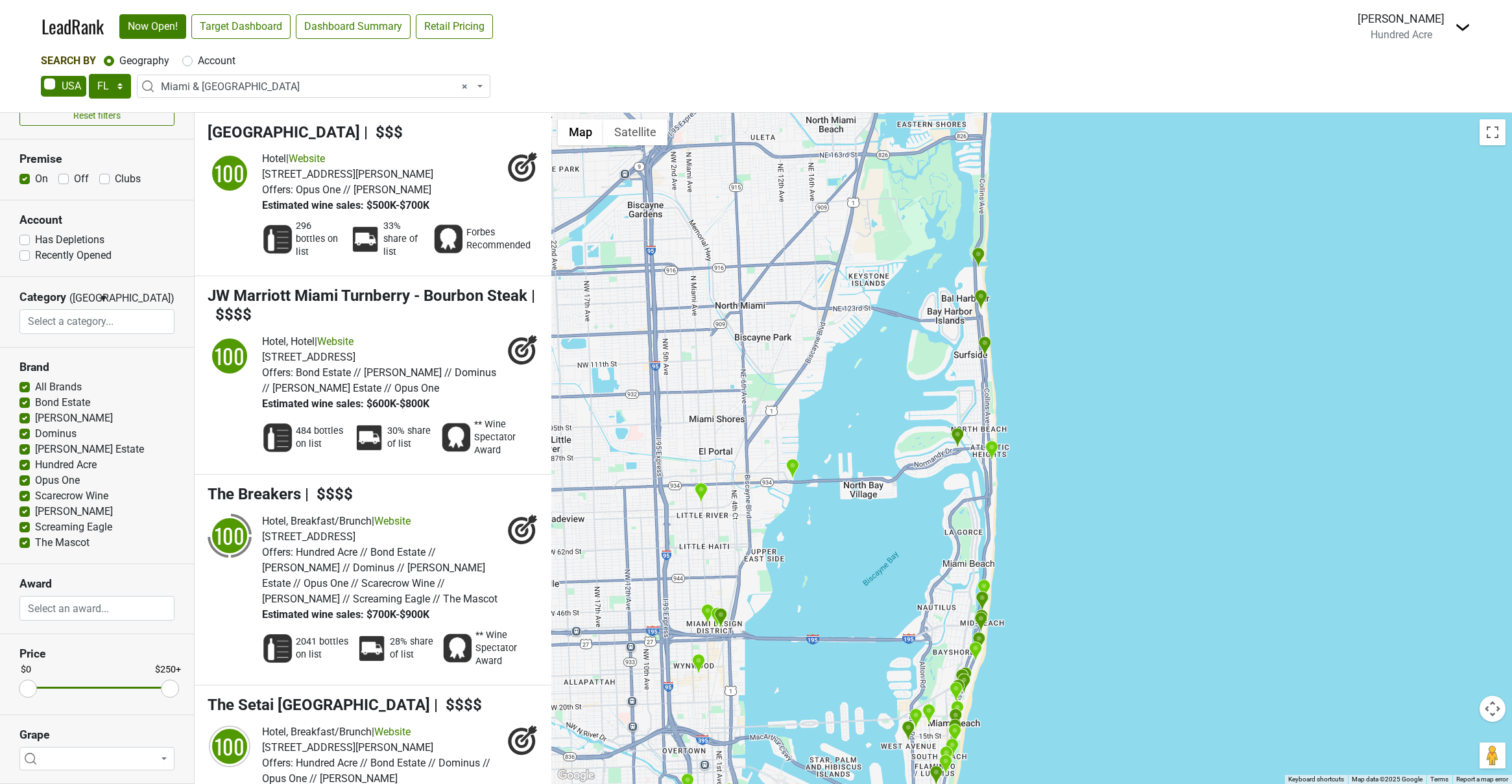
click at [779, 648] on div "The Breakers LeadRank Score: 100" at bounding box center [1032, 448] width 961 height 671
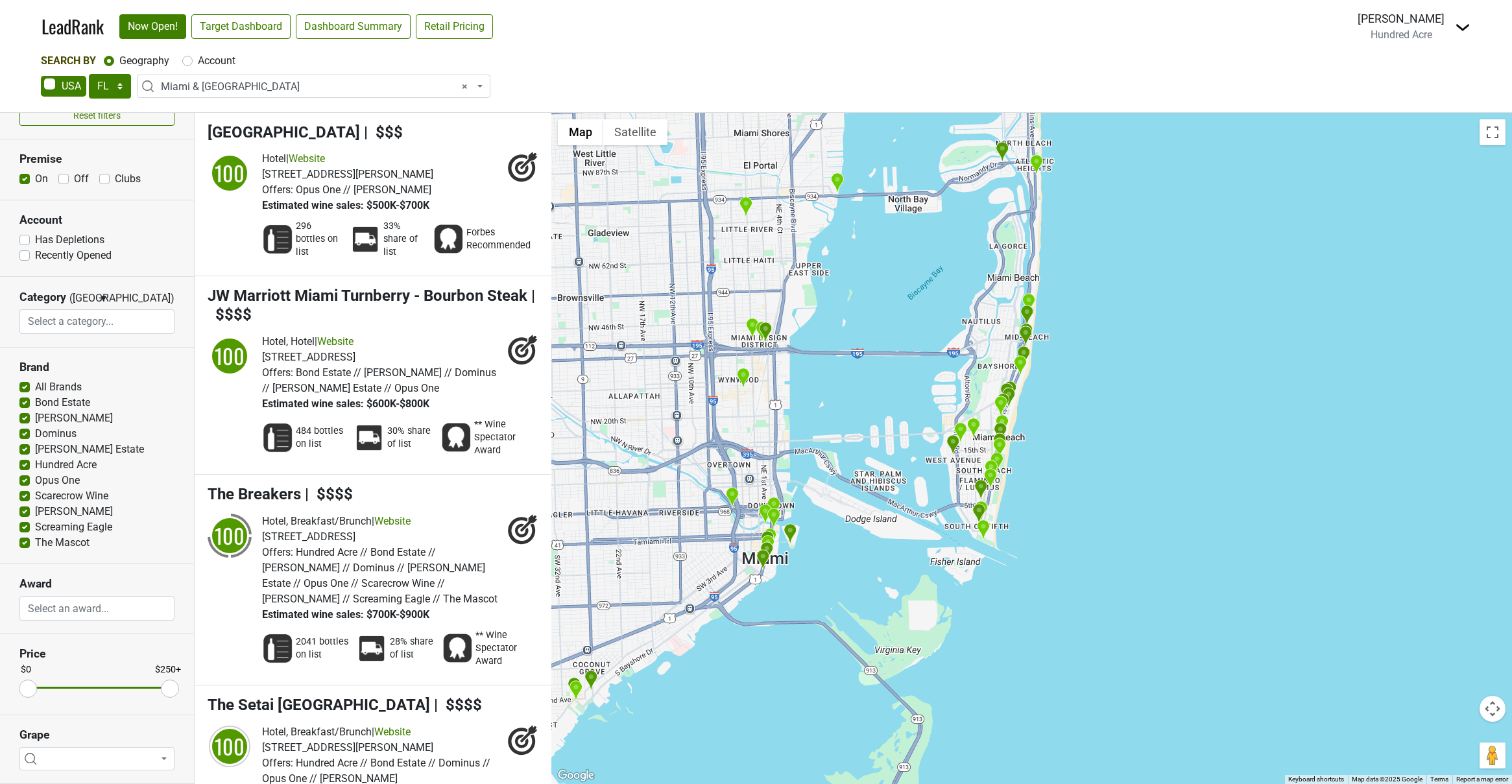
drag, startPoint x: 789, startPoint y: 571, endPoint x: 832, endPoint y: 328, distance: 246.8
click at [832, 328] on div "The Breakers LeadRank Score: 100" at bounding box center [1032, 448] width 961 height 671
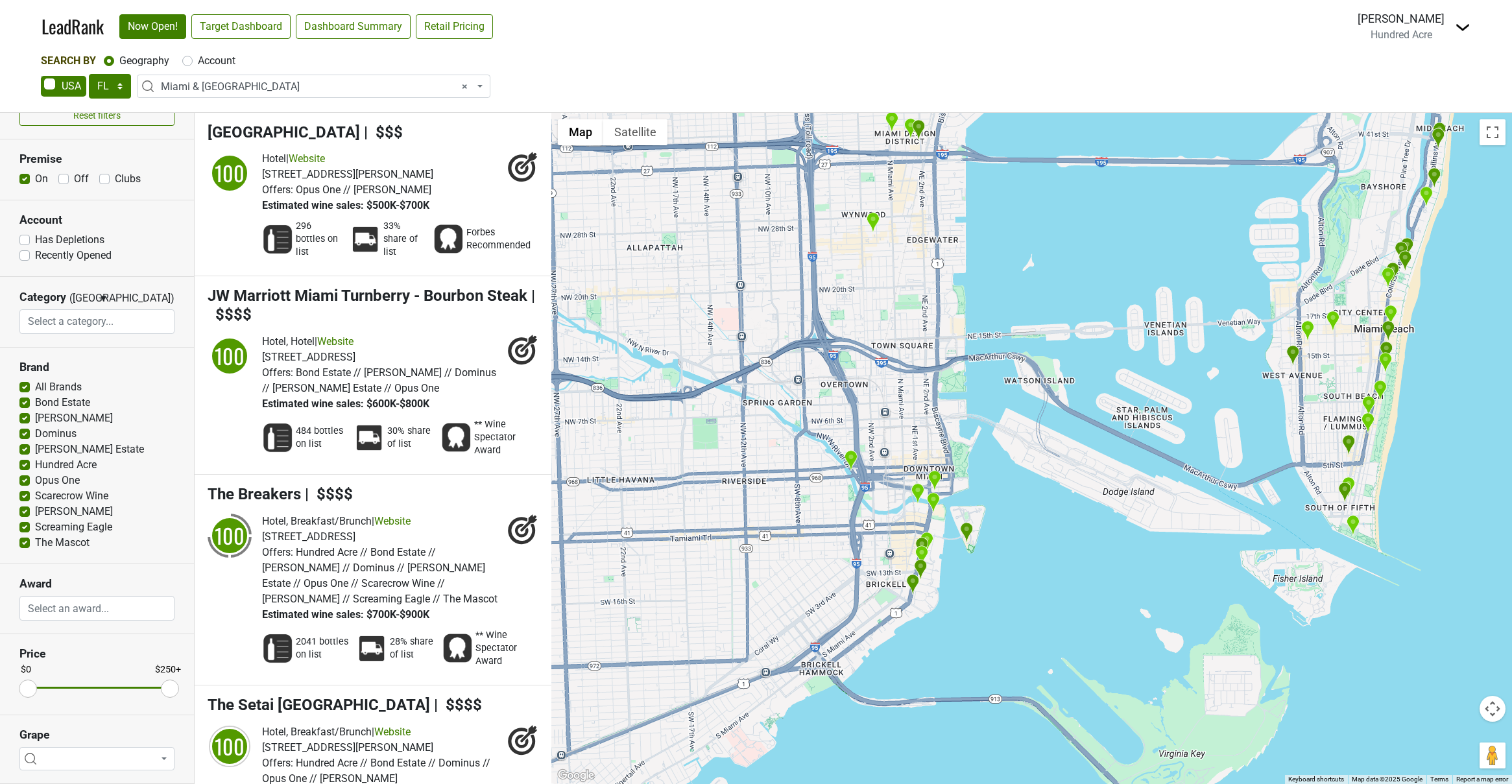
drag, startPoint x: 888, startPoint y: 659, endPoint x: 1153, endPoint y: 668, distance: 265.2
click at [1115, 668] on div "The Breakers LeadRank Score: 100" at bounding box center [1032, 448] width 961 height 671
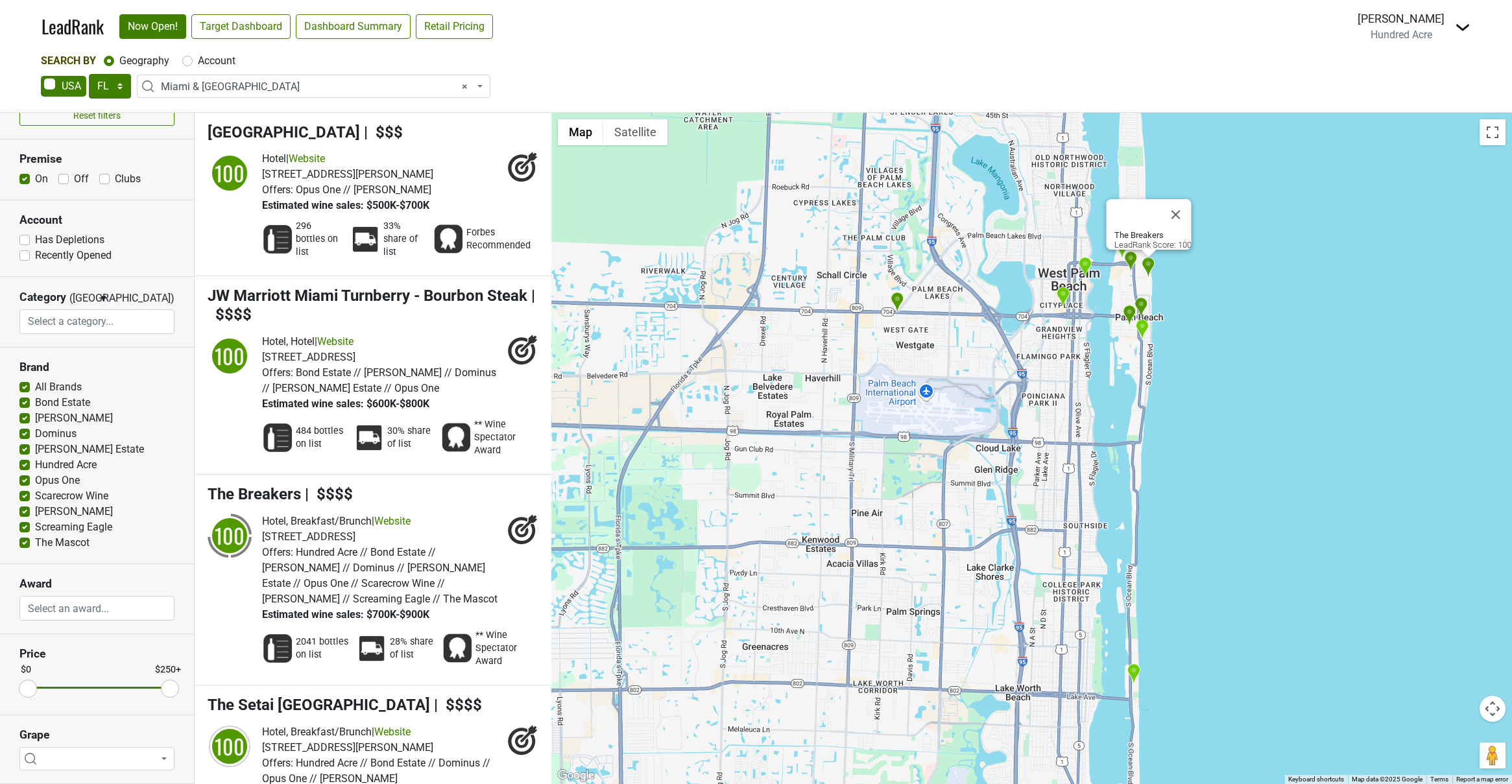
drag, startPoint x: 1271, startPoint y: 696, endPoint x: 1312, endPoint y: 519, distance: 181.7
click at [1115, 519] on div "The Breakers LeadRank Score: 100" at bounding box center [1032, 448] width 961 height 671
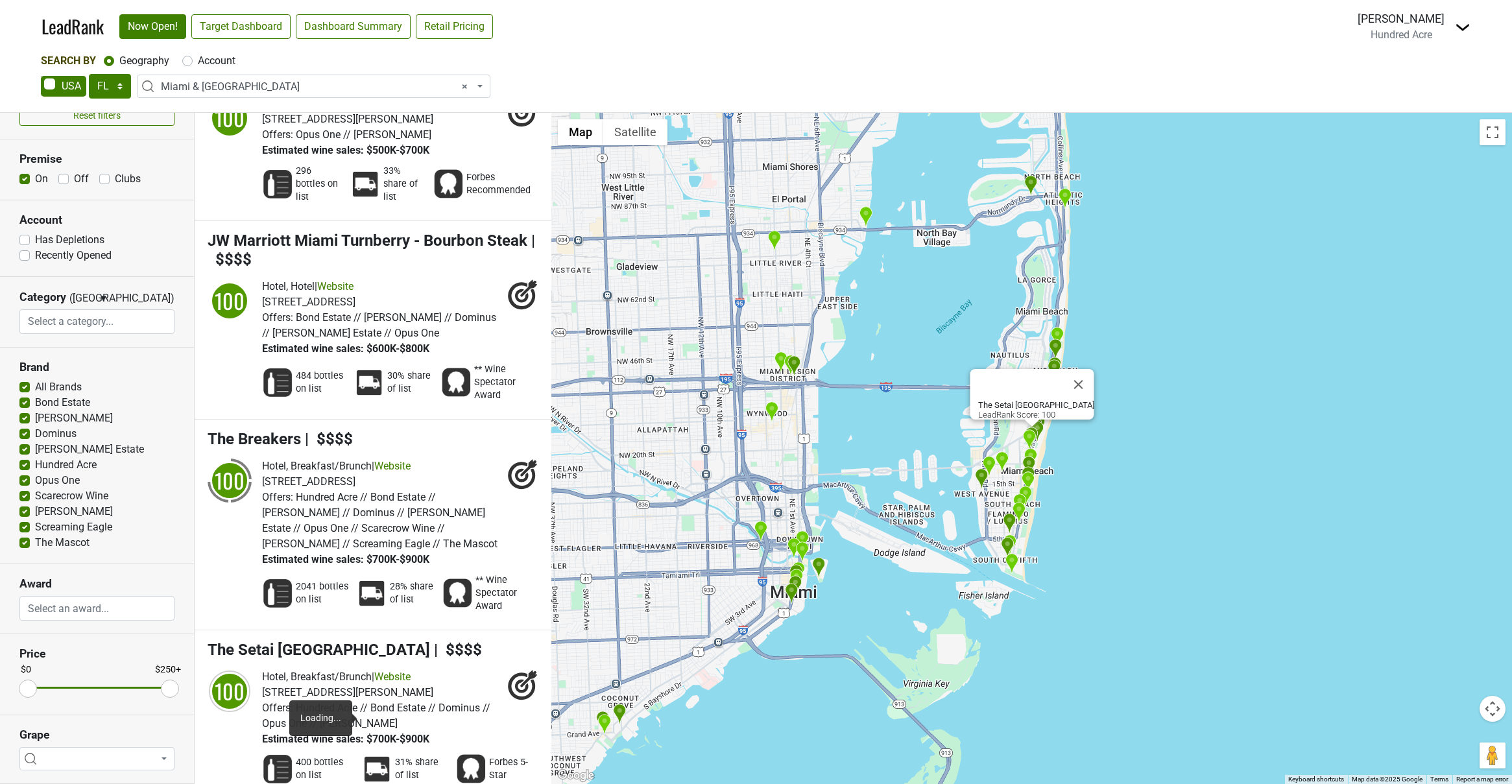
scroll to position [121, 0]
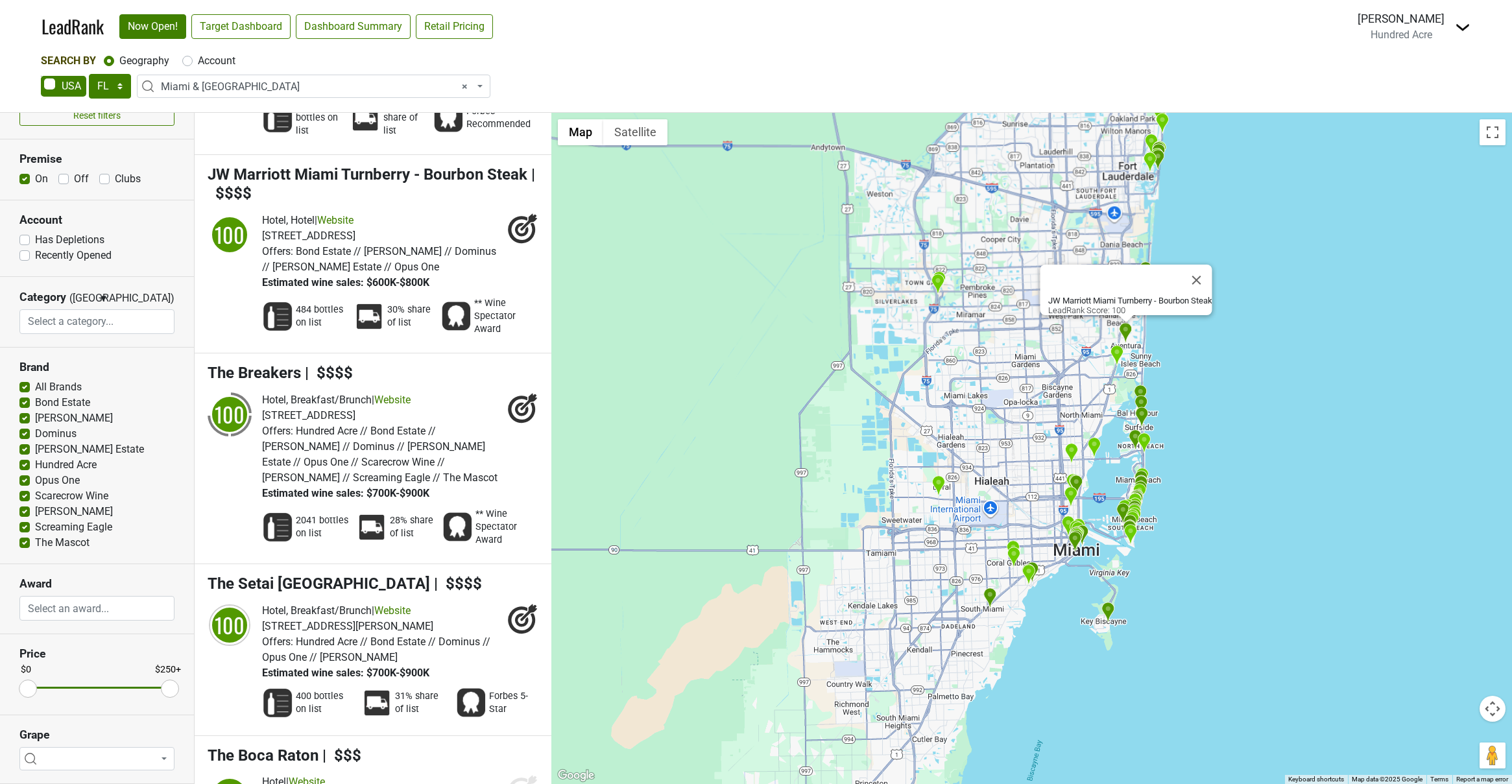
drag, startPoint x: 1252, startPoint y: 693, endPoint x: 1284, endPoint y: 381, distance: 313.6
click at [1115, 381] on div "[PERSON_NAME] Miami Turnberry - Bourbon Steak LeadRank Score: 100" at bounding box center [1032, 448] width 961 height 671
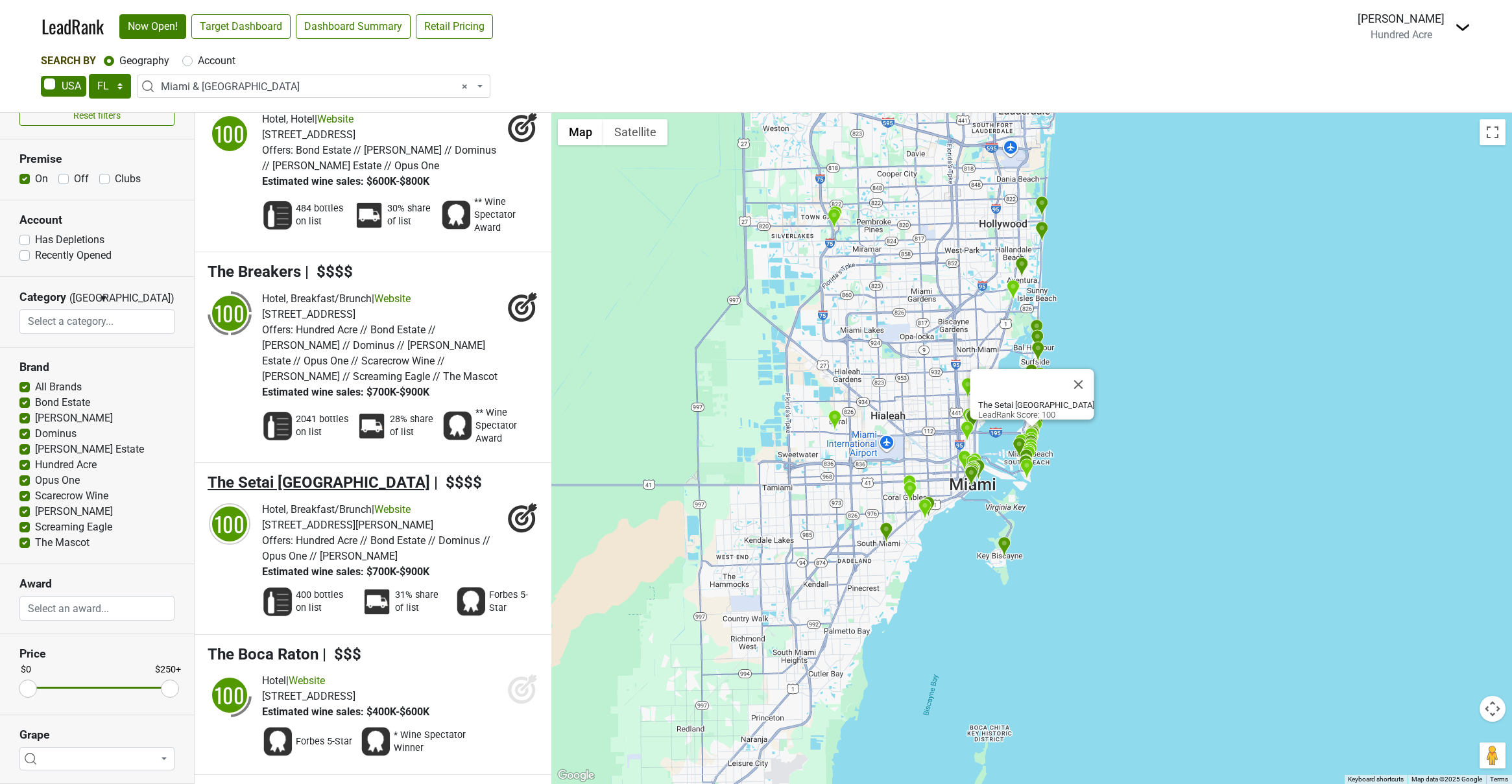
scroll to position [530, 0]
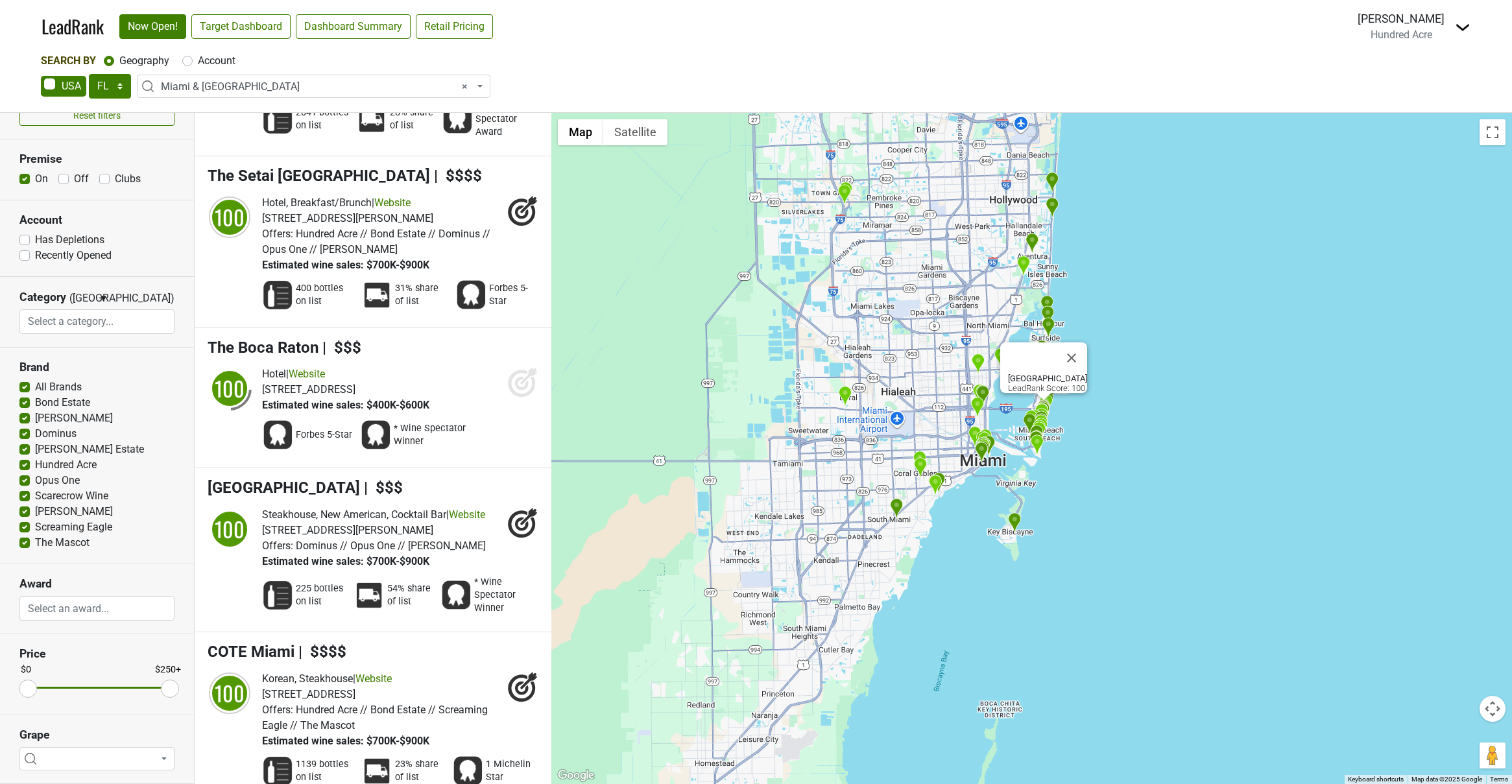
drag, startPoint x: 1008, startPoint y: 739, endPoint x: 1030, endPoint y: 689, distance: 54.6
click at [1032, 701] on div "STK South Beach LeadRank Score: 100" at bounding box center [1032, 448] width 961 height 671
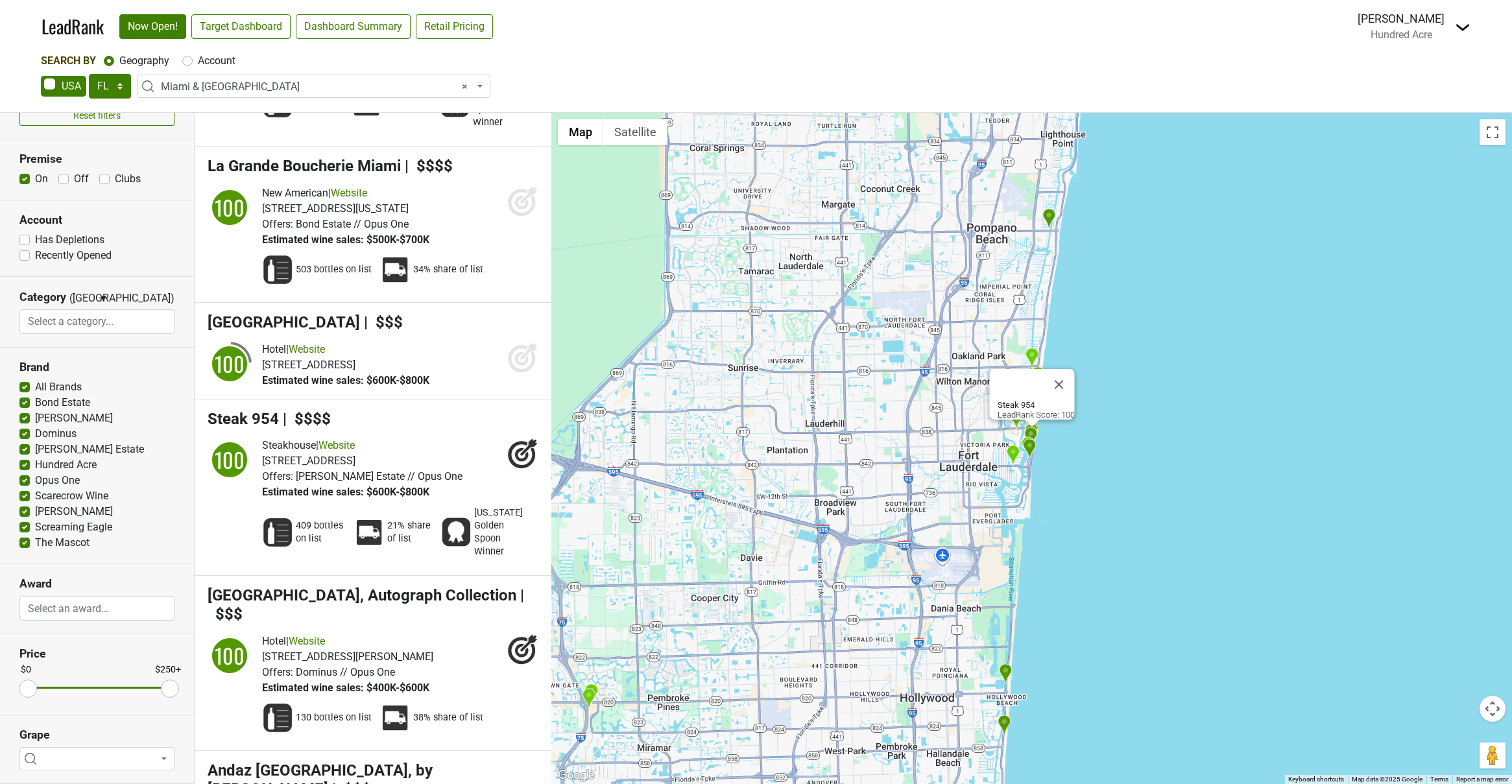
scroll to position [2579, 0]
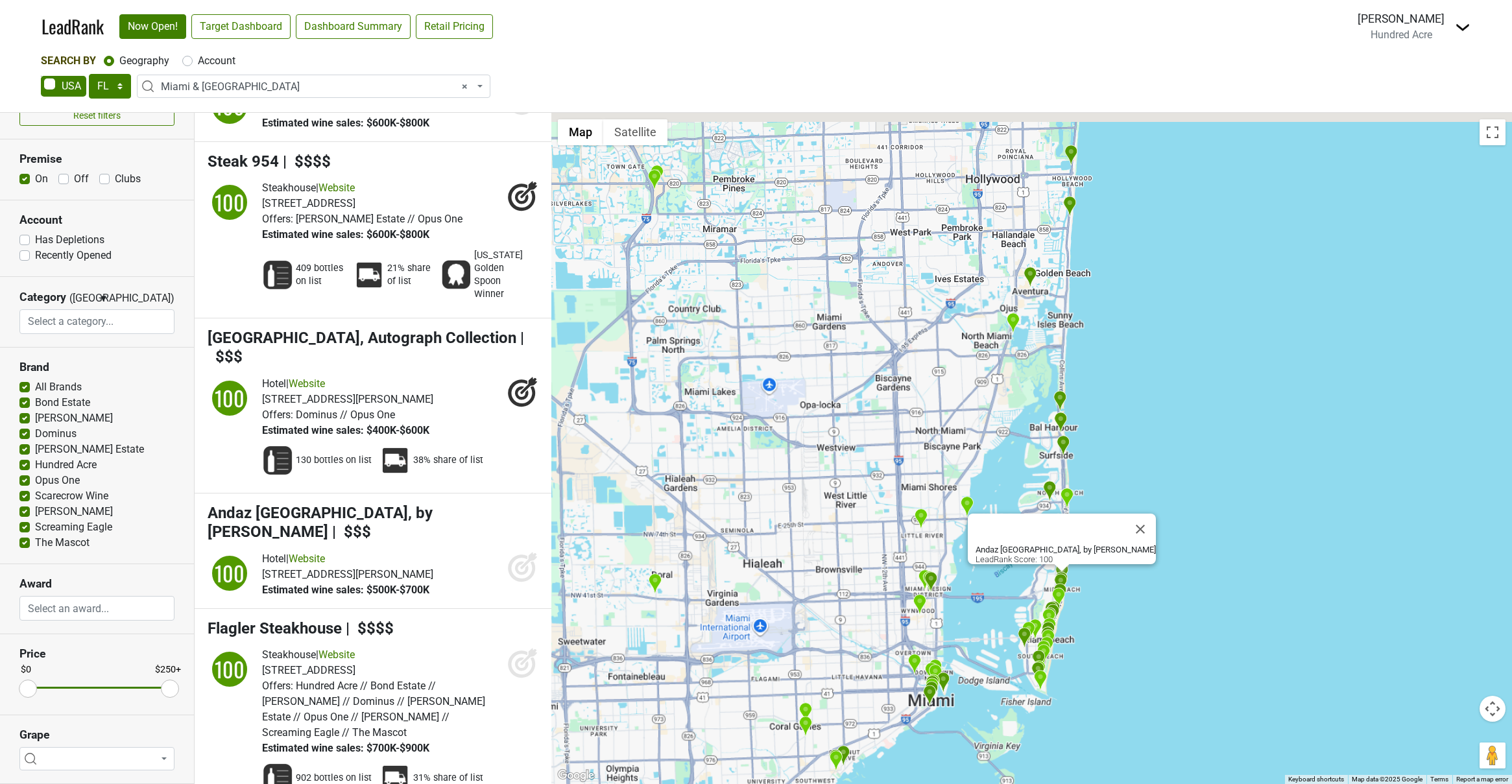
drag, startPoint x: 869, startPoint y: 240, endPoint x: 937, endPoint y: 515, distance: 283.3
click at [939, 536] on div "Andaz [GEOGRAPHIC_DATA], by [PERSON_NAME] LeadRank Score: 100" at bounding box center [1032, 448] width 961 height 671
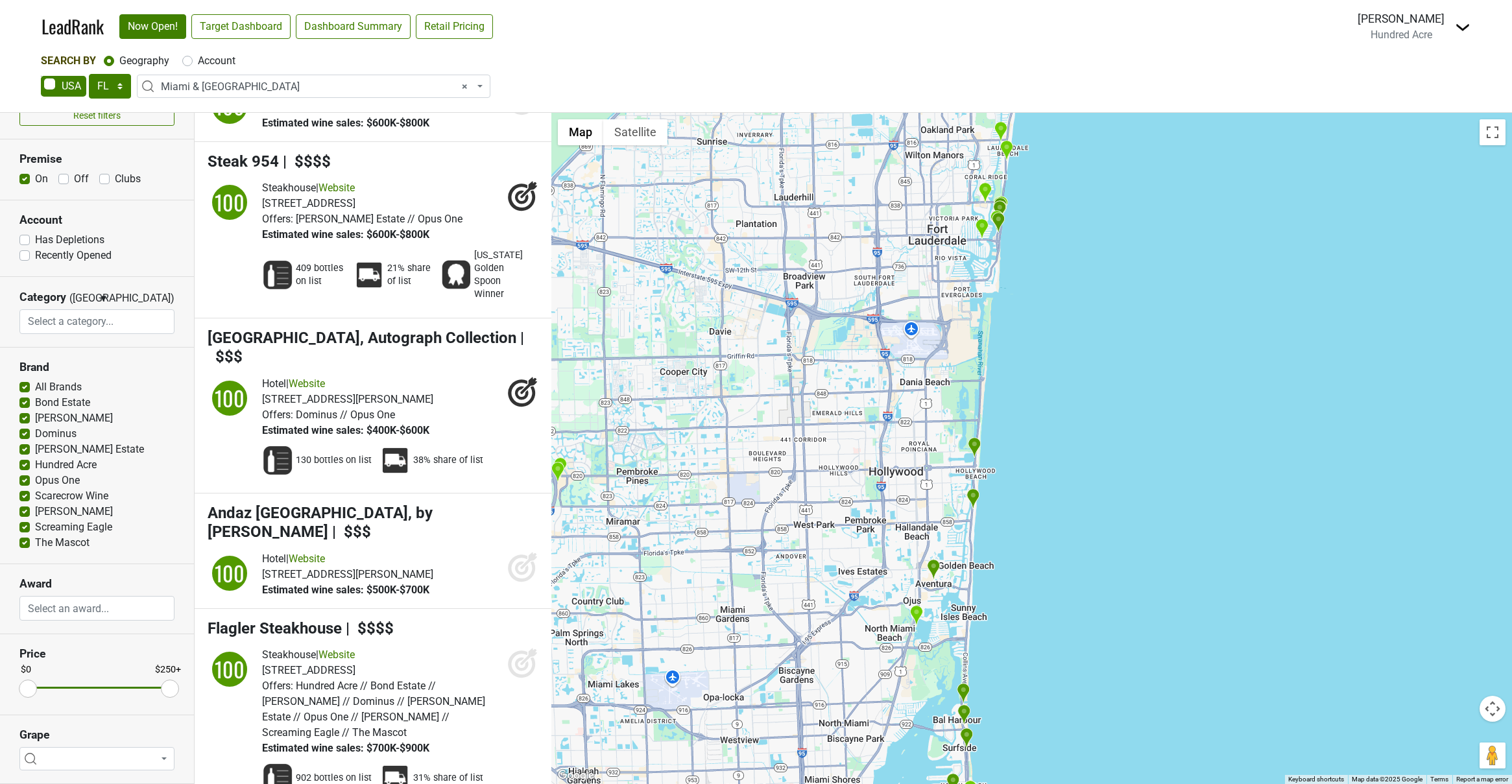
drag, startPoint x: 975, startPoint y: 257, endPoint x: 881, endPoint y: 495, distance: 255.9
click at [881, 495] on div "Andaz [GEOGRAPHIC_DATA], by [PERSON_NAME] LeadRank Score: 100" at bounding box center [1032, 448] width 961 height 671
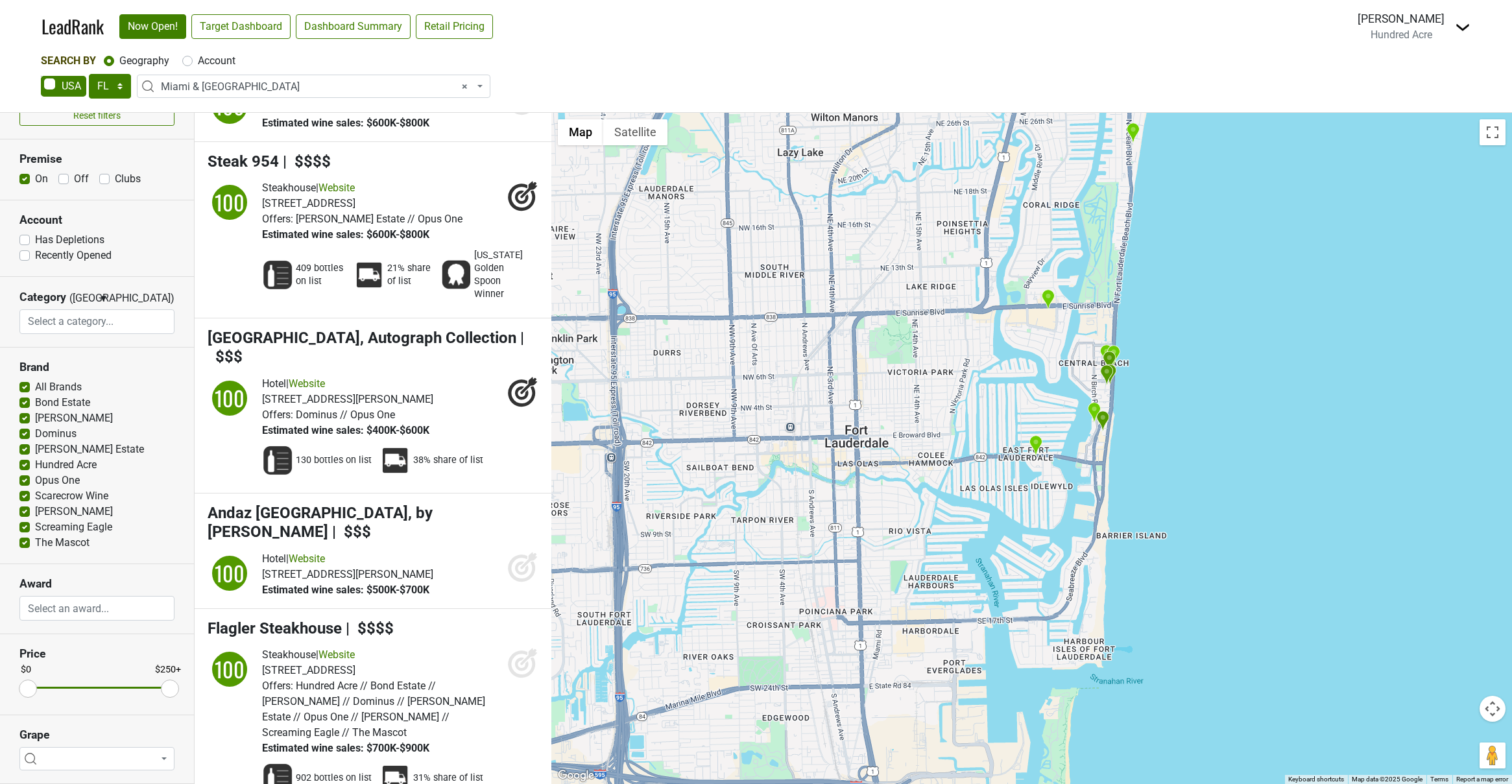
drag, startPoint x: 870, startPoint y: 282, endPoint x: 930, endPoint y: 469, distance: 196.4
click at [922, 476] on div "Andaz [GEOGRAPHIC_DATA], by [PERSON_NAME] LeadRank Score: 100" at bounding box center [1032, 448] width 961 height 671
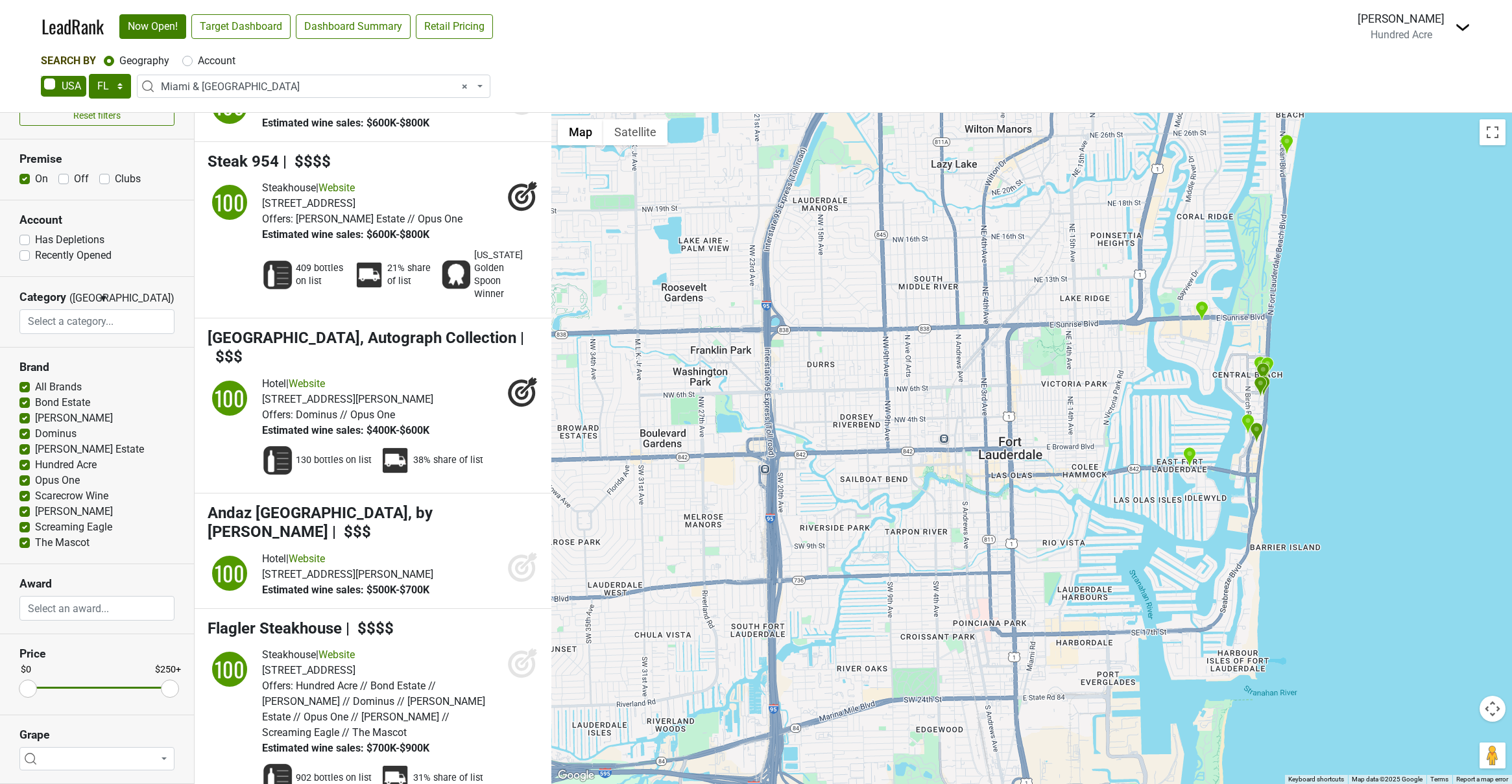
drag, startPoint x: 814, startPoint y: 567, endPoint x: 973, endPoint y: 575, distance: 159.2
click at [973, 575] on div "Andaz [GEOGRAPHIC_DATA], by [PERSON_NAME] LeadRank Score: 100" at bounding box center [1032, 448] width 961 height 671
